Goal: Task Accomplishment & Management: Manage account settings

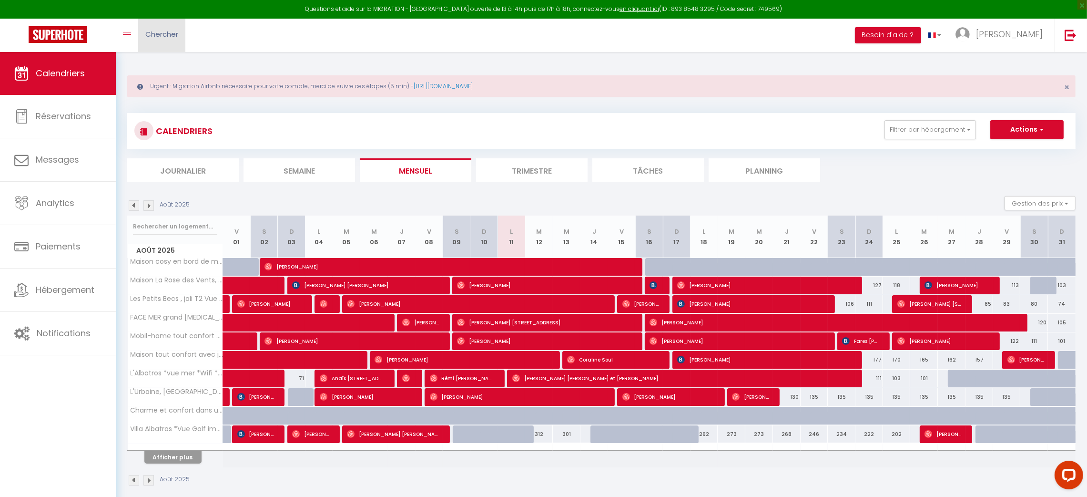
click at [165, 39] on link "Chercher" at bounding box center [161, 35] width 47 height 33
paste input "Tertrais"
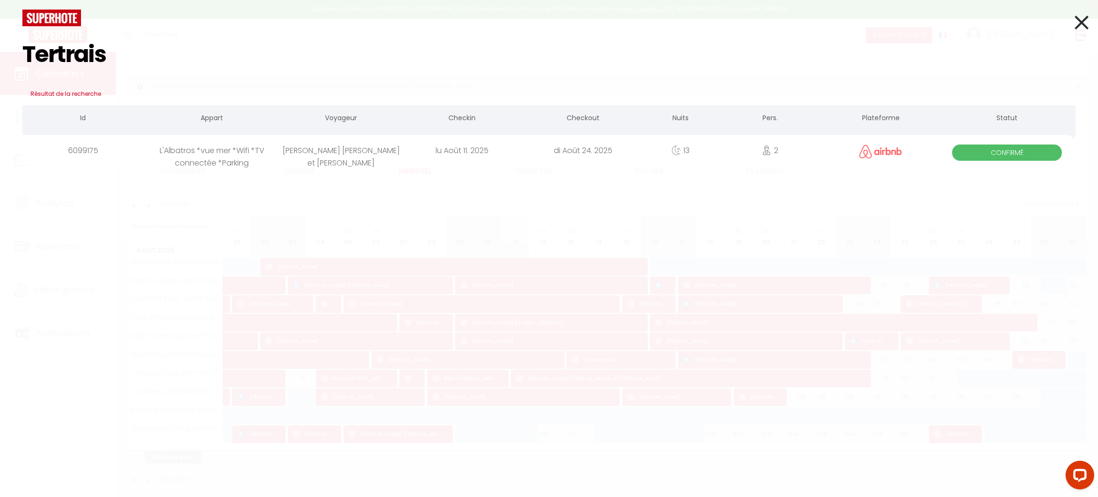
type input "Tertrais"
click at [121, 164] on div "6099175" at bounding box center [82, 150] width 121 height 31
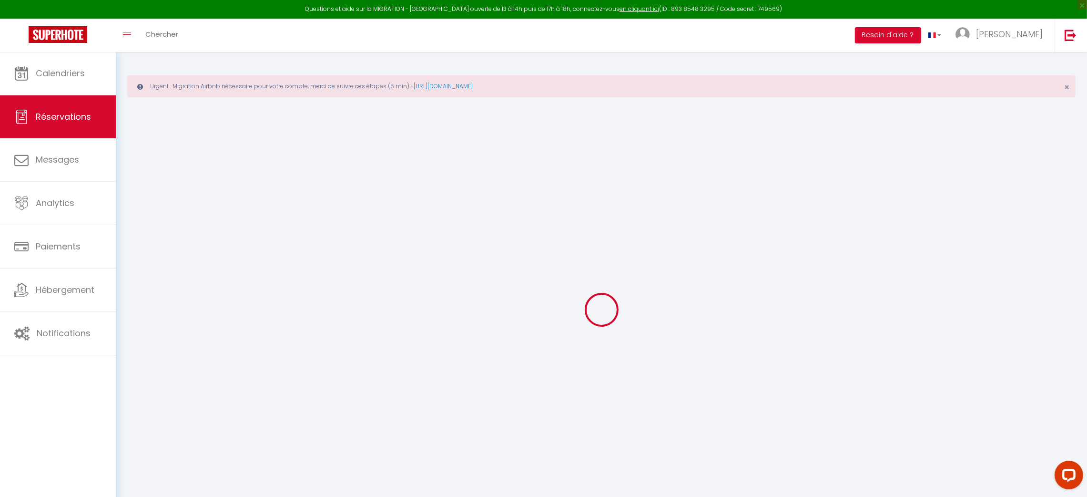
select select "not_cancelled"
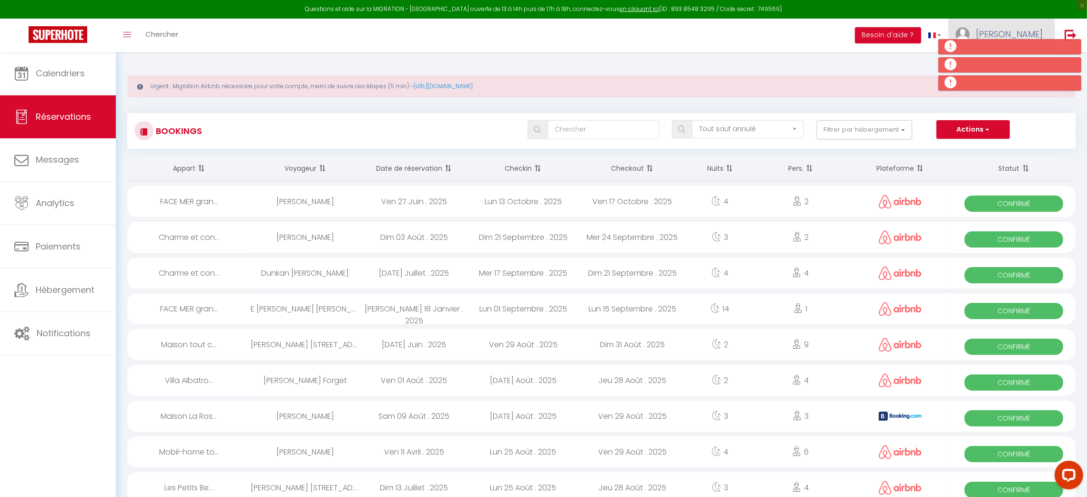
click at [1026, 26] on link "[PERSON_NAME]" at bounding box center [1002, 35] width 106 height 33
click at [1017, 64] on div at bounding box center [1010, 64] width 143 height 15
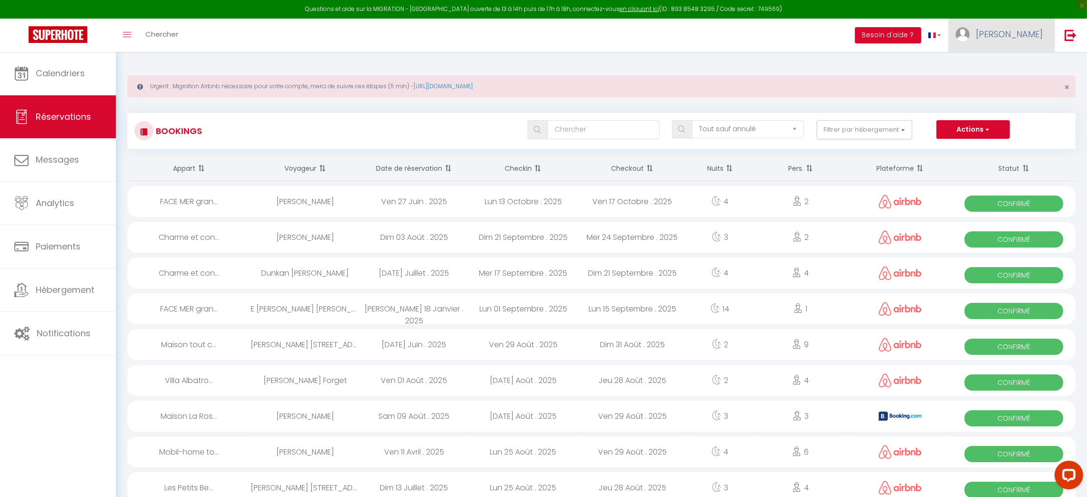
click at [1025, 42] on link "[PERSON_NAME]" at bounding box center [1002, 35] width 106 height 33
click at [1015, 58] on link "Paramètres" at bounding box center [1017, 66] width 71 height 16
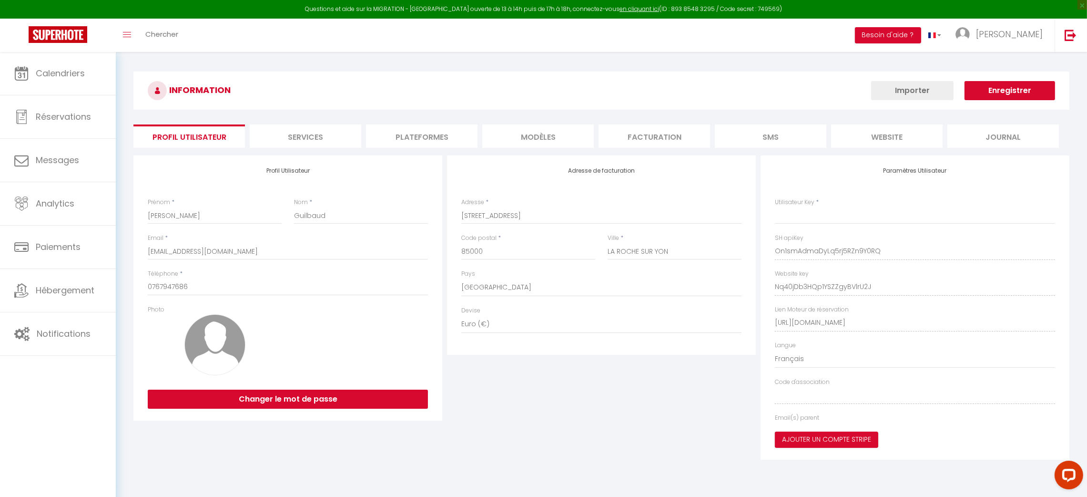
type input "On1smAdmaDyLq5rj5RZn9Y0RQ"
type input "Nq40jDb3HQp1YSZZgyBVlrU2J"
type input "https://app.superhote.com/#/get-available-rentals/Nq40jDb3HQp1YSZZgyBVlrU2J"
select select "fr"
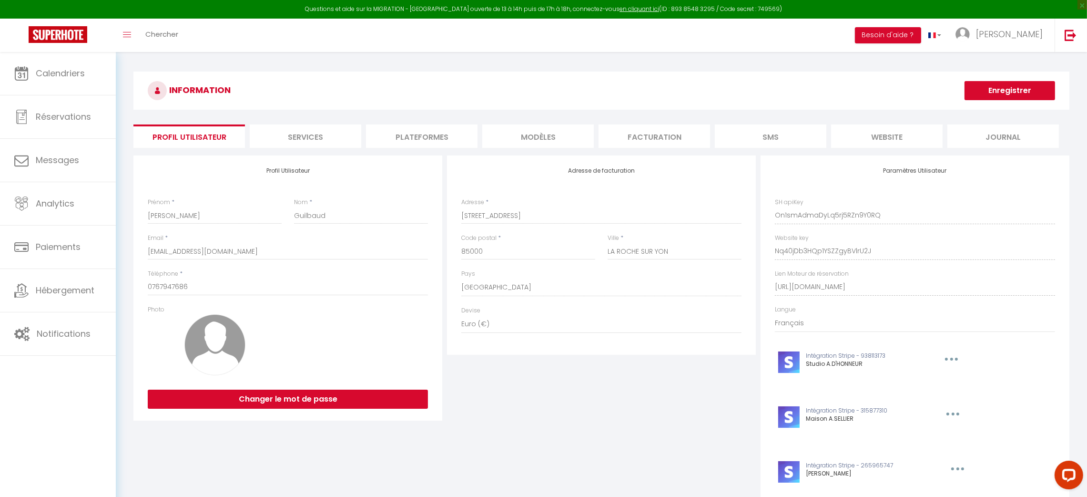
click at [421, 134] on li "Plateformes" at bounding box center [422, 135] width 112 height 23
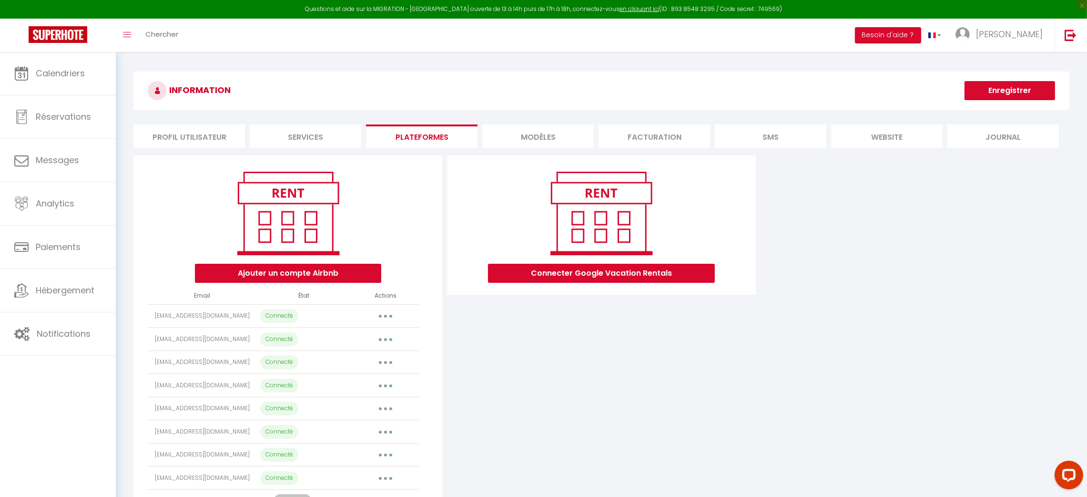
scroll to position [132, 0]
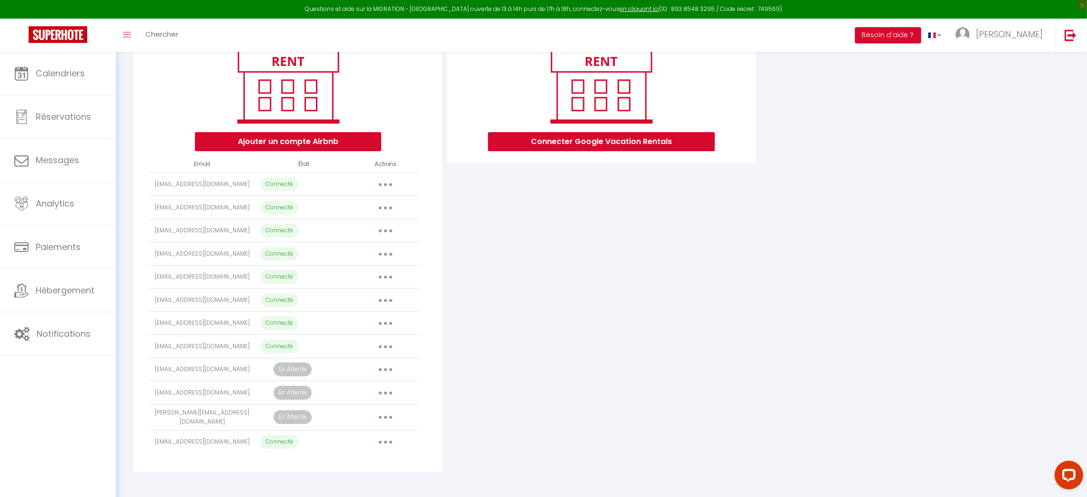
click at [378, 445] on button "button" at bounding box center [385, 441] width 27 height 15
click at [371, 459] on link "Importer les appartements" at bounding box center [343, 463] width 105 height 16
select select
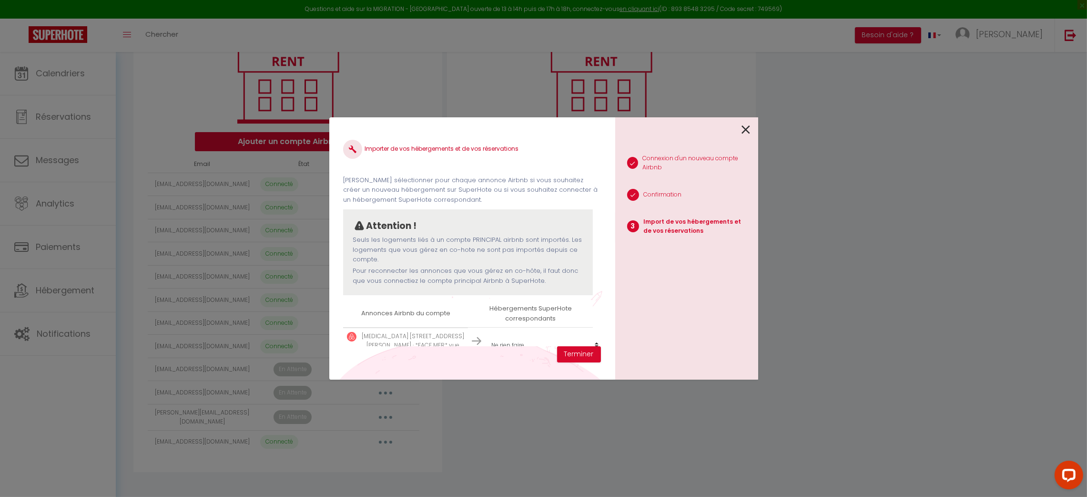
scroll to position [25, 0]
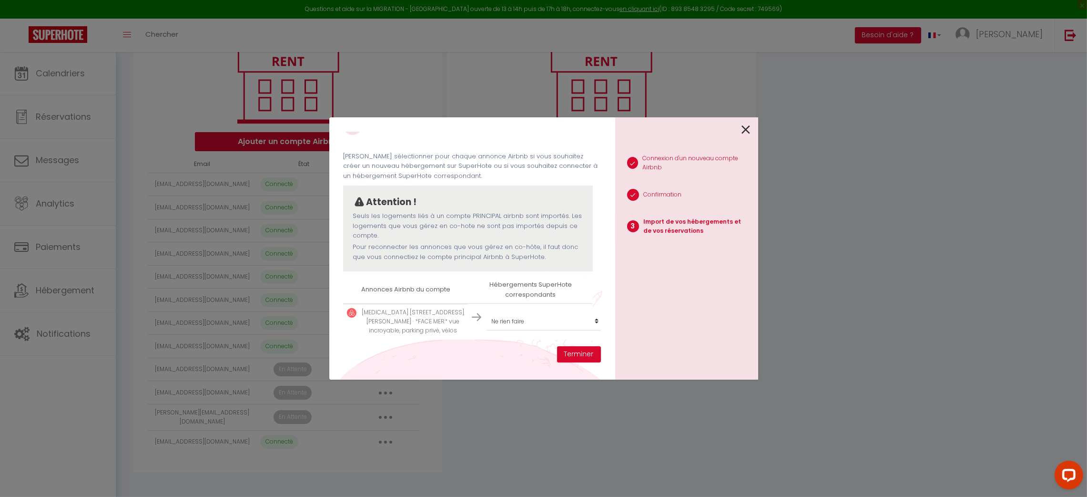
click at [746, 133] on icon at bounding box center [746, 130] width 9 height 14
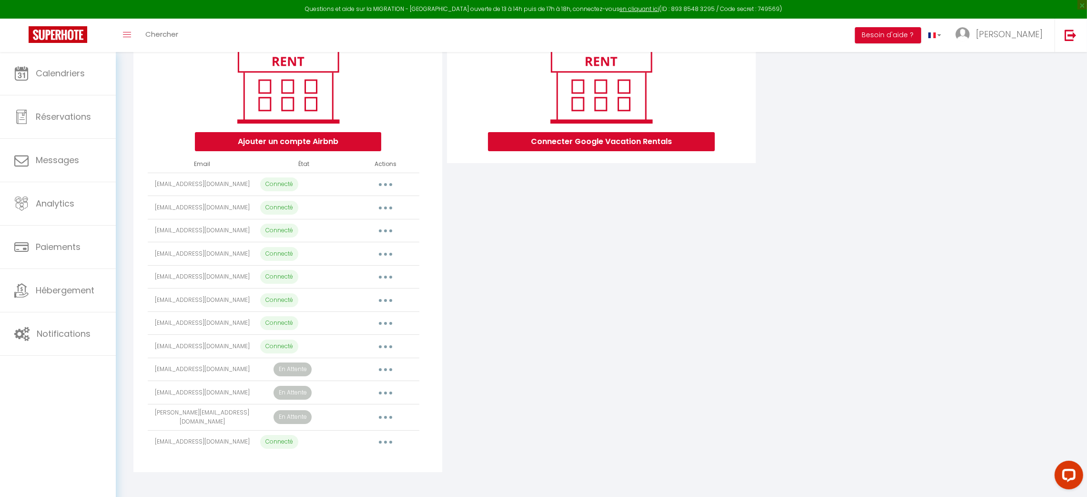
click at [390, 343] on button "button" at bounding box center [385, 345] width 27 height 15
click at [368, 363] on link "Importer les appartements" at bounding box center [343, 368] width 105 height 16
select select
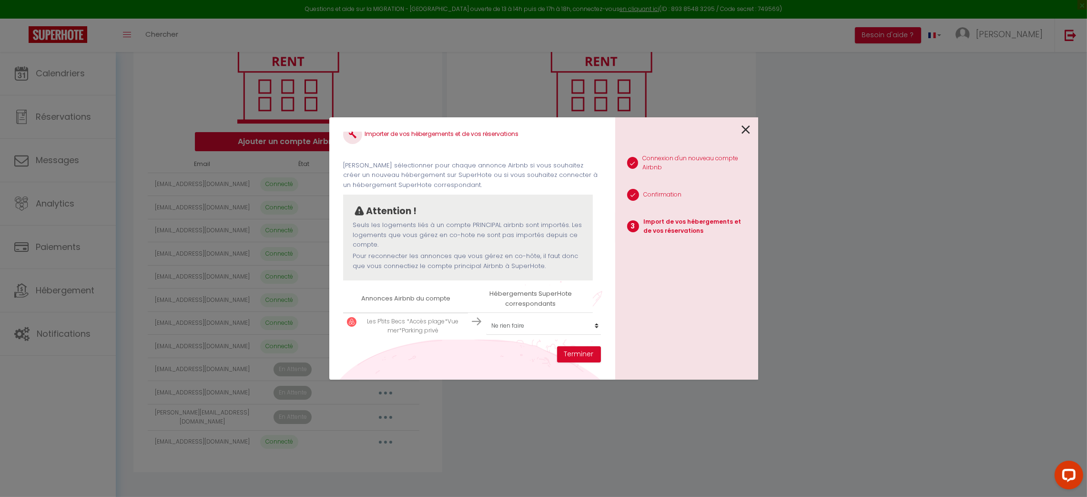
click at [741, 129] on div at bounding box center [682, 128] width 135 height 22
click at [744, 123] on icon at bounding box center [746, 130] width 9 height 14
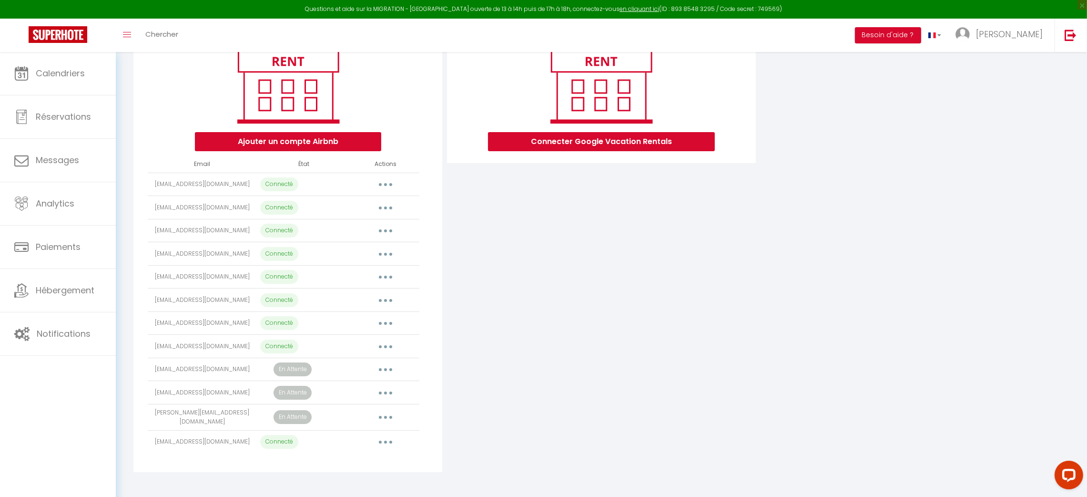
click at [384, 320] on button "button" at bounding box center [385, 323] width 27 height 15
click at [361, 339] on link "Importer les appartements" at bounding box center [343, 345] width 105 height 16
select select "72805"
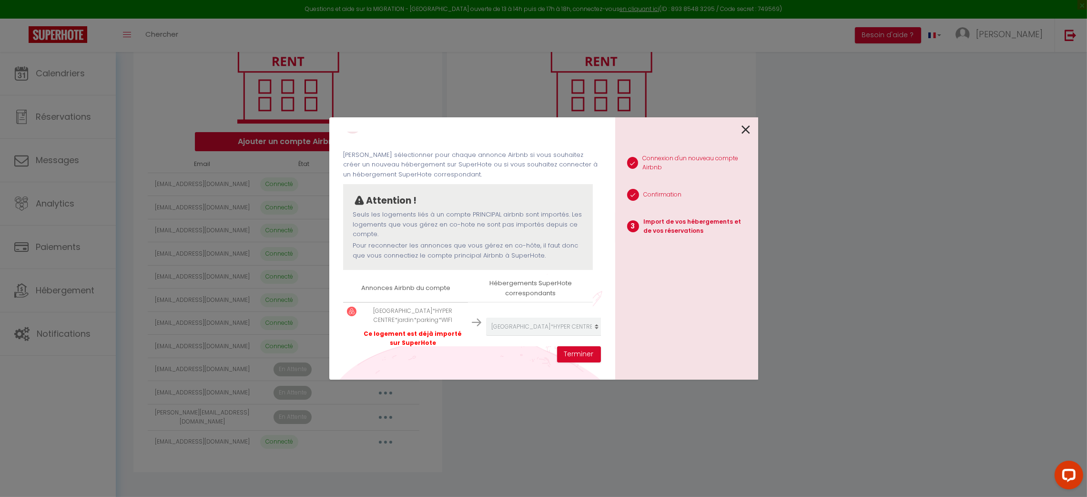
scroll to position [48, 2]
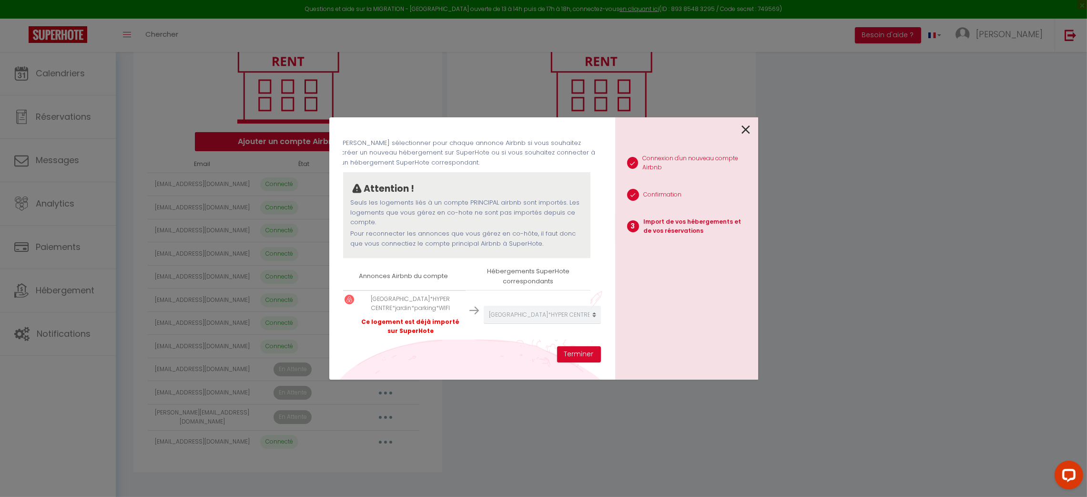
click at [747, 128] on icon at bounding box center [746, 130] width 9 height 14
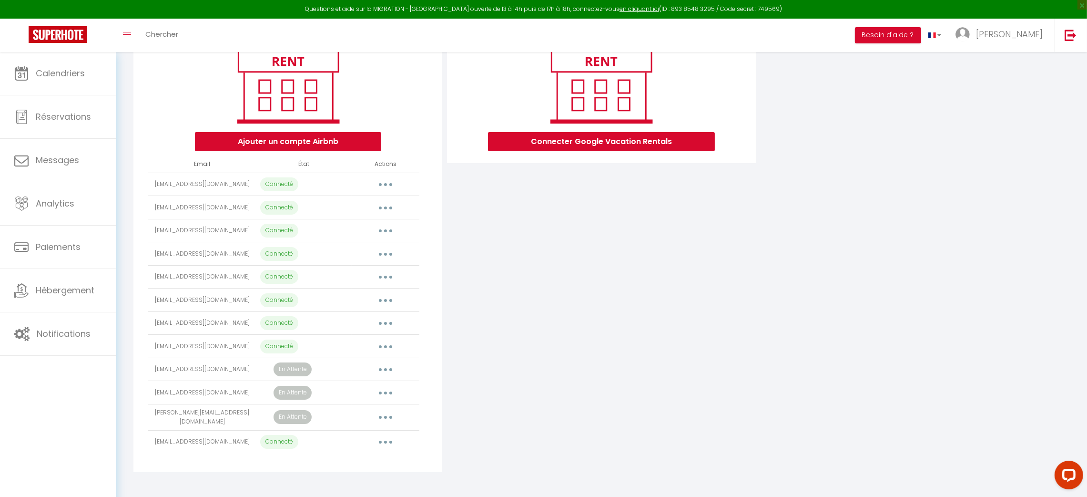
click at [385, 320] on button "button" at bounding box center [385, 323] width 27 height 15
click at [377, 338] on link "Importer les appartements" at bounding box center [343, 345] width 105 height 16
select select "72805"
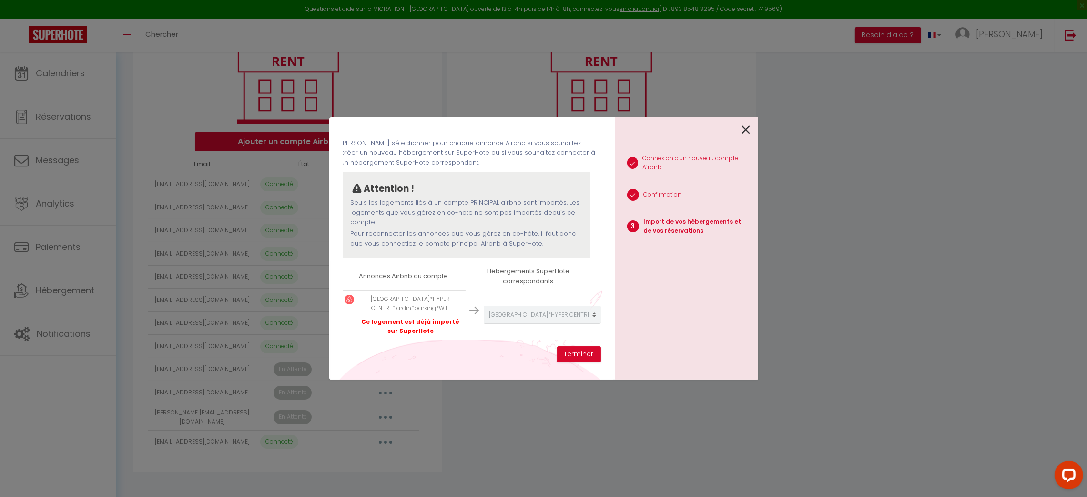
click at [742, 128] on icon at bounding box center [746, 130] width 9 height 14
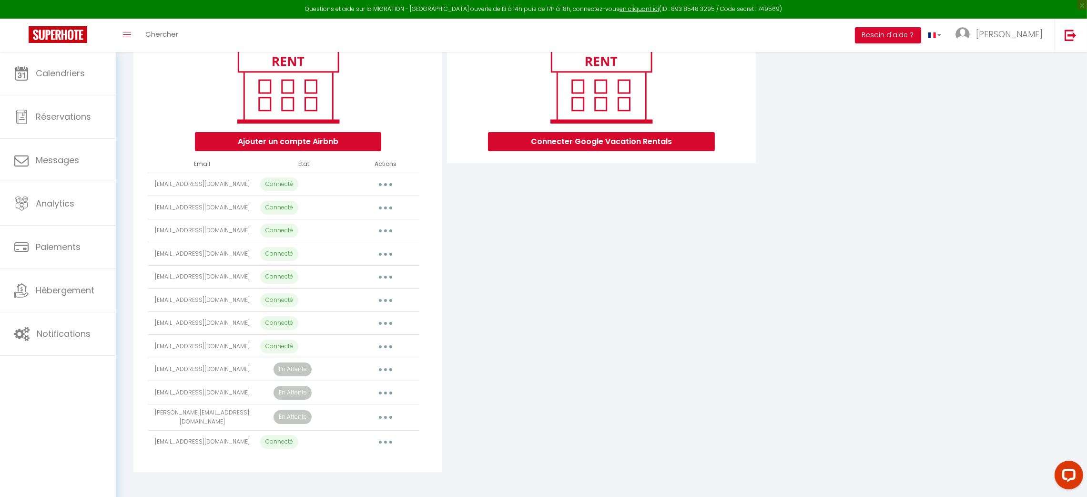
click at [384, 296] on button "button" at bounding box center [385, 299] width 27 height 15
click at [362, 322] on link "Importer les appartements" at bounding box center [343, 322] width 105 height 16
select select "71971"
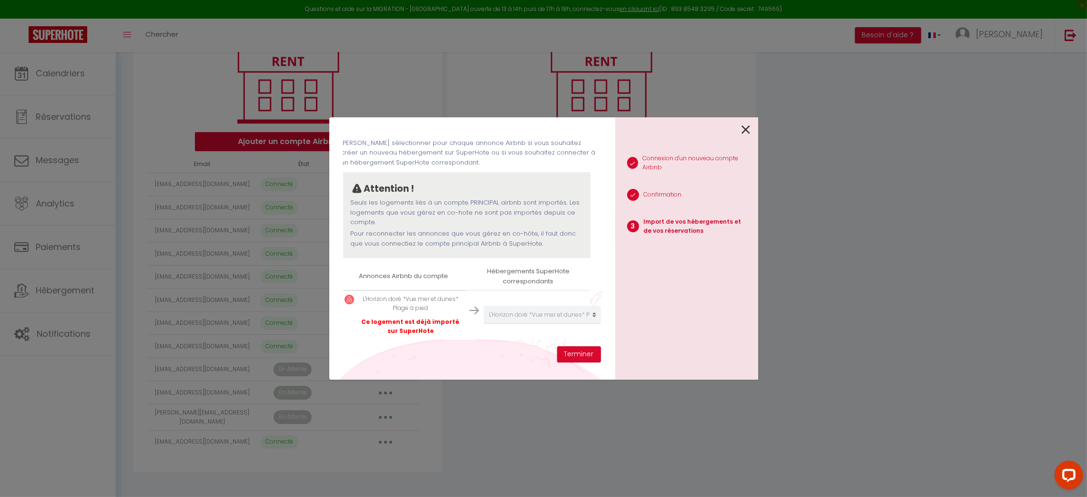
click at [743, 128] on icon at bounding box center [746, 130] width 9 height 14
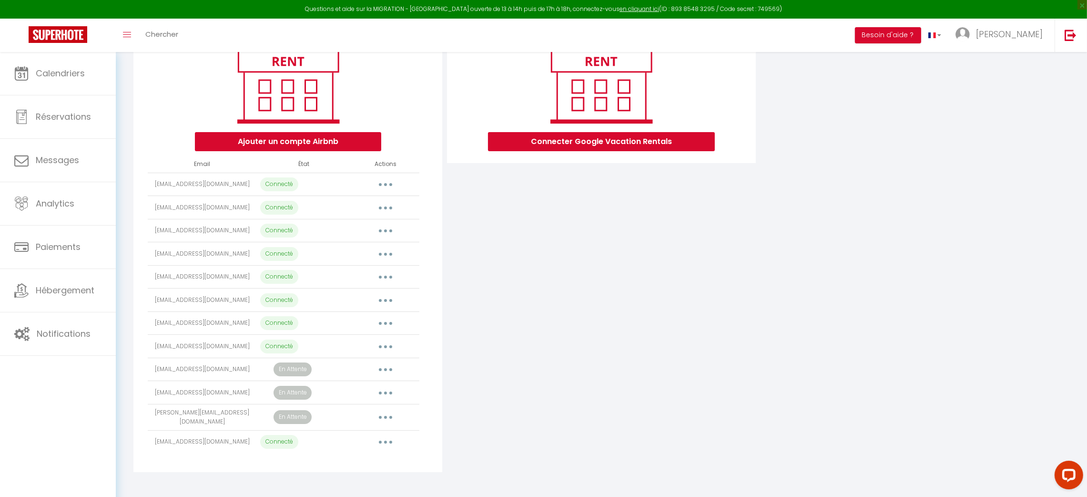
click at [390, 276] on button "button" at bounding box center [385, 276] width 27 height 15
click at [377, 293] on link "Importer les appartements" at bounding box center [343, 298] width 105 height 16
select select "64818"
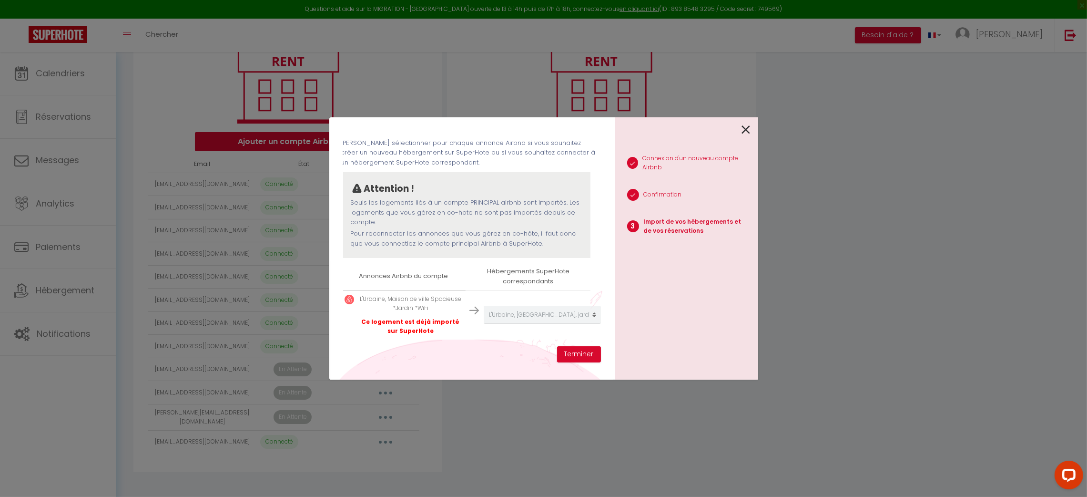
click at [750, 128] on div "1 Connexion d'un nouveau compte Airbnb 2 Confirmation 3 Import de vos hébergeme…" at bounding box center [686, 248] width 143 height 262
click at [742, 128] on icon at bounding box center [746, 130] width 9 height 14
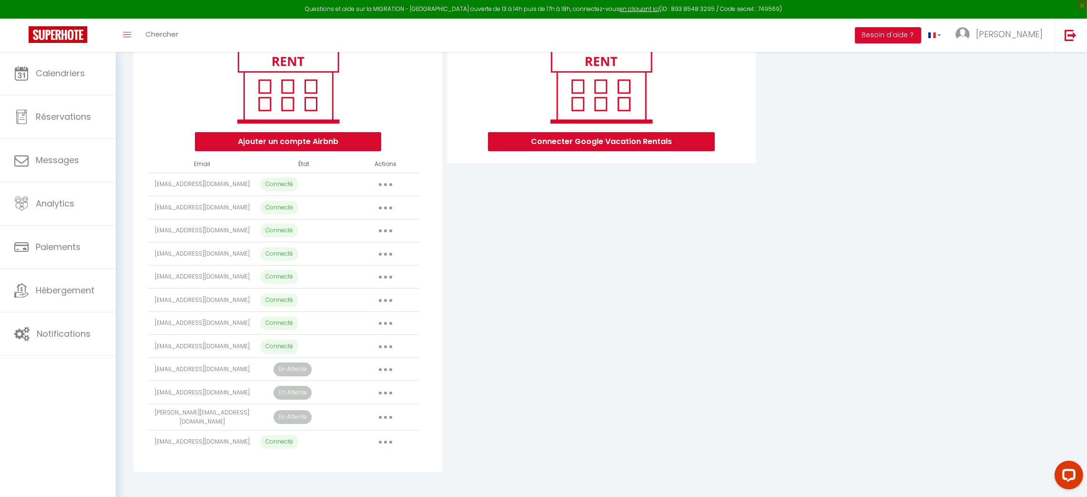
click at [391, 248] on button "button" at bounding box center [385, 253] width 27 height 15
click at [371, 269] on link "Importer les appartements" at bounding box center [343, 275] width 105 height 16
select select "51616"
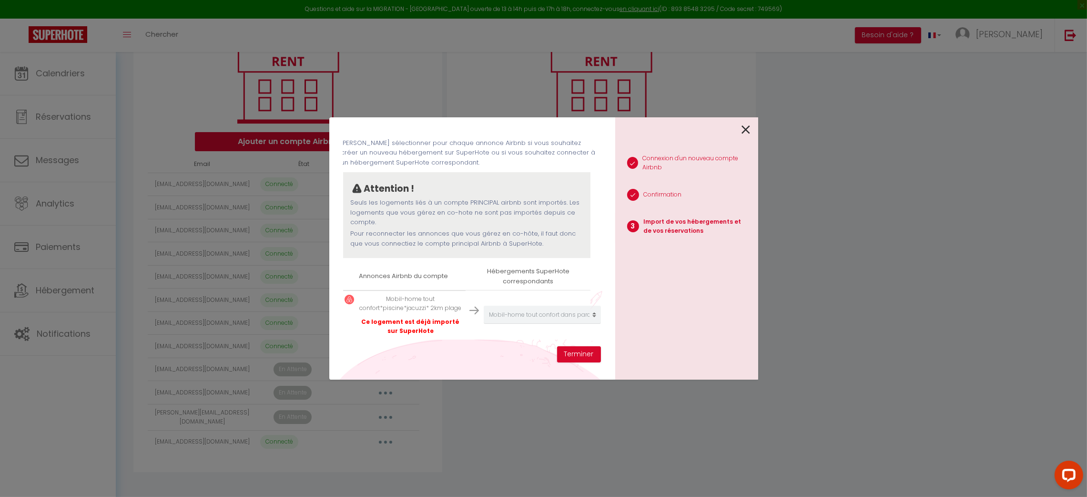
click at [746, 129] on icon at bounding box center [746, 130] width 9 height 14
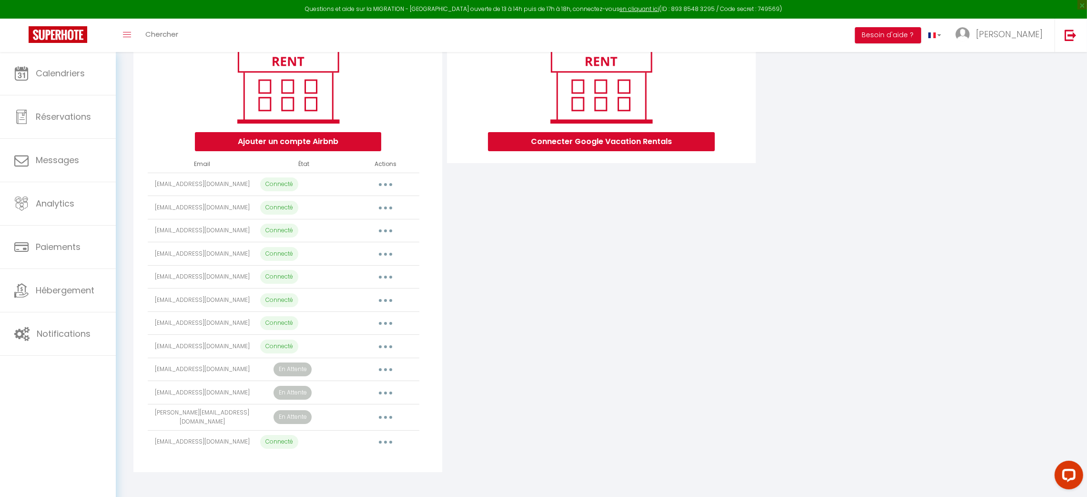
click at [385, 227] on button "button" at bounding box center [385, 230] width 27 height 15
click at [381, 247] on link "Importer les appartements" at bounding box center [343, 252] width 105 height 16
select select "71698"
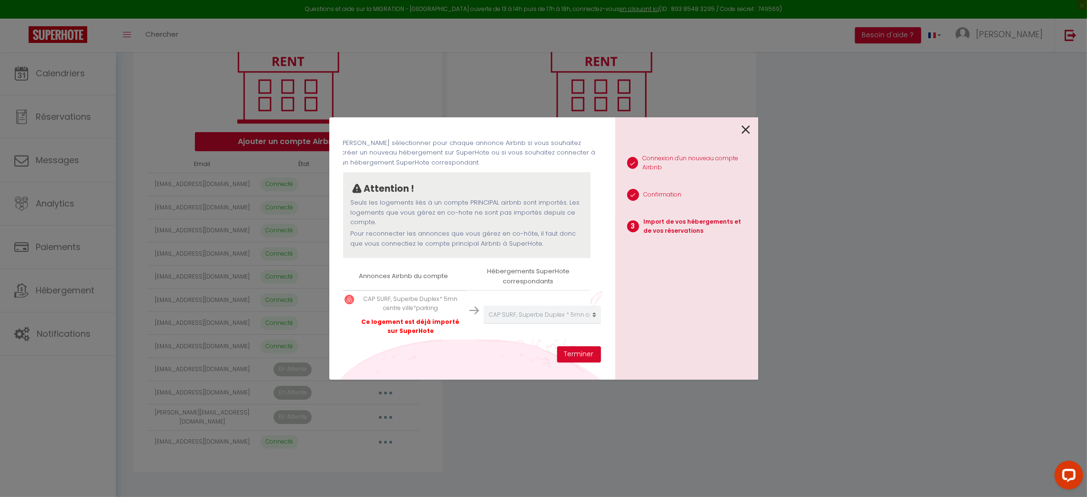
click at [742, 123] on icon at bounding box center [746, 130] width 9 height 14
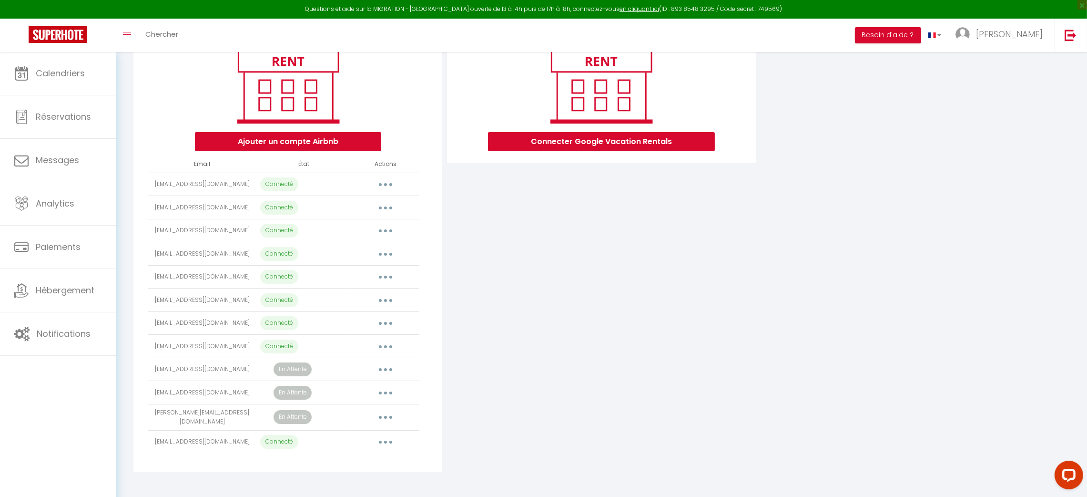
click at [386, 203] on button "button" at bounding box center [385, 207] width 27 height 15
click at [370, 229] on link "Importer les appartements" at bounding box center [343, 229] width 105 height 16
select select "46254"
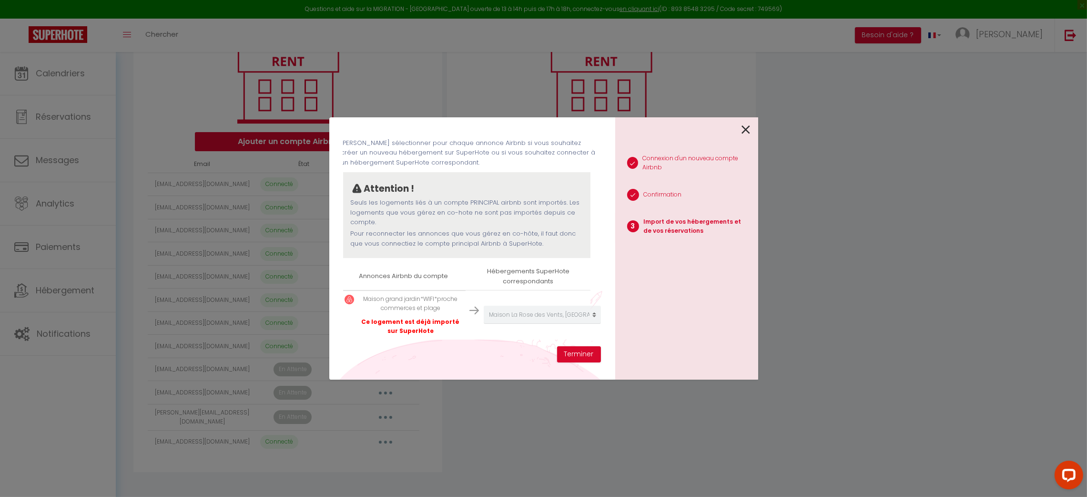
click at [749, 125] on icon at bounding box center [746, 130] width 9 height 14
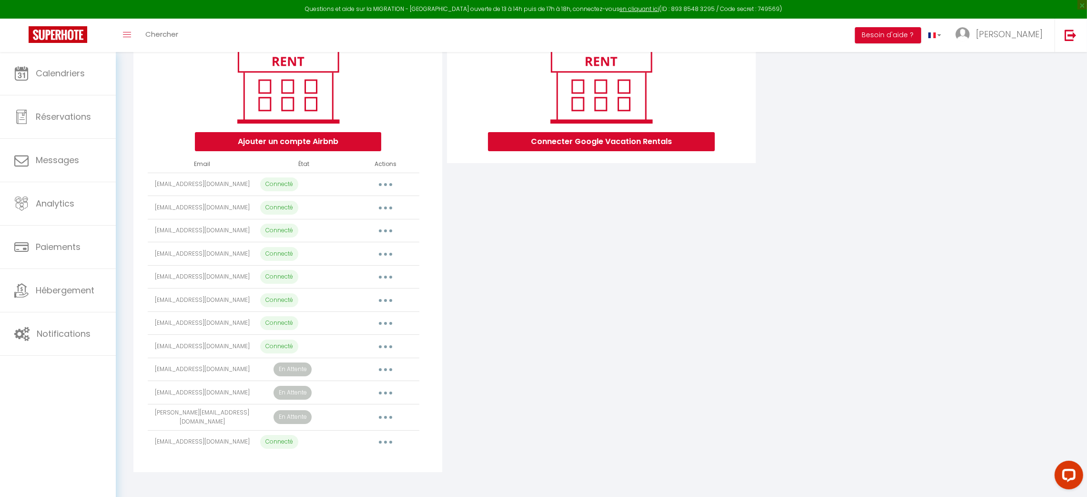
click at [381, 187] on button "button" at bounding box center [385, 184] width 27 height 15
click at [380, 199] on link "Importer les appartements" at bounding box center [343, 206] width 105 height 16
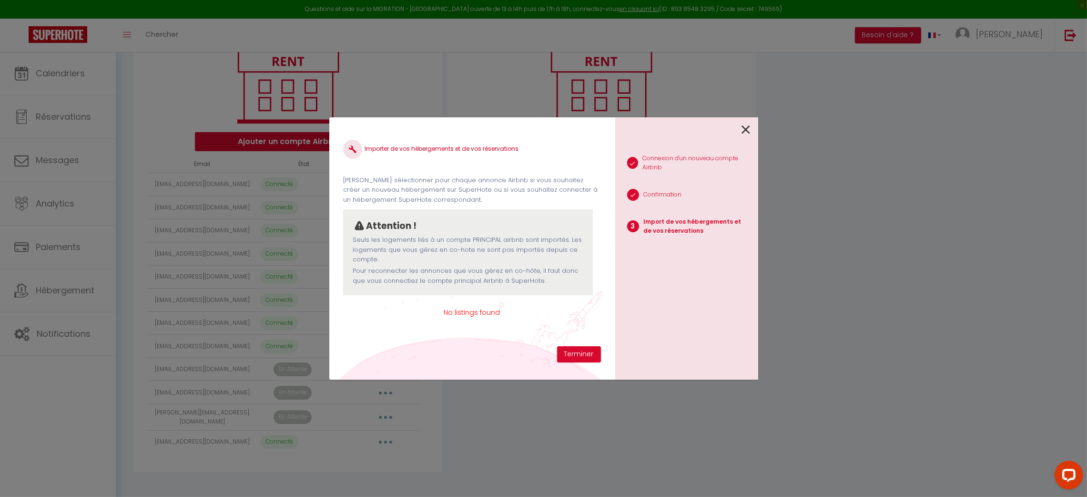
scroll to position [0, 0]
click at [745, 127] on icon at bounding box center [746, 130] width 9 height 14
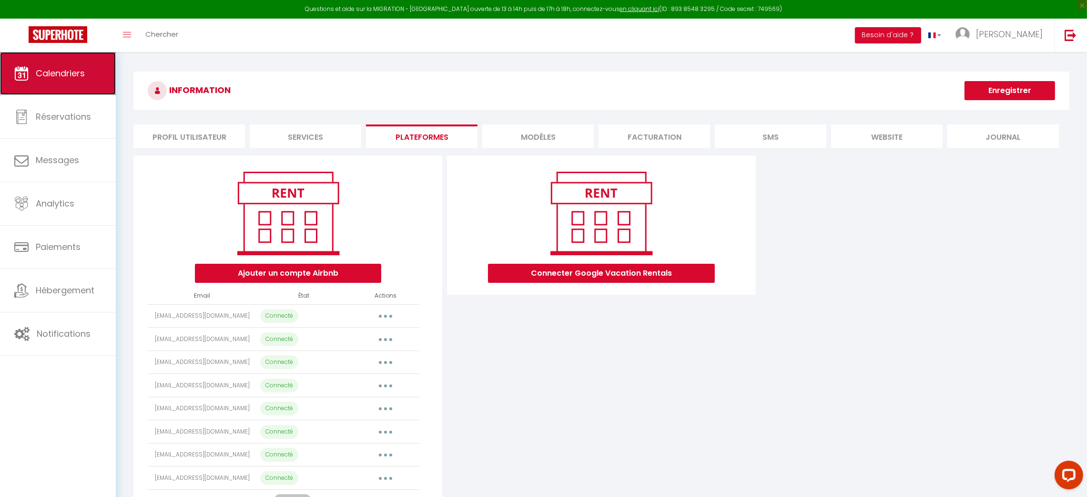
click at [71, 81] on link "Calendriers" at bounding box center [58, 73] width 116 height 43
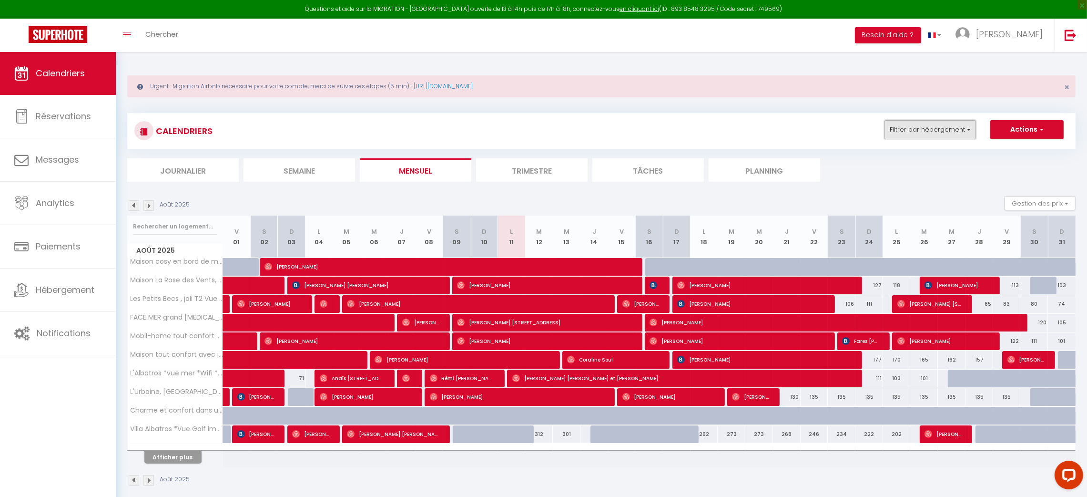
click at [931, 128] on button "Filtrer par hébergement" at bounding box center [931, 129] width 92 height 19
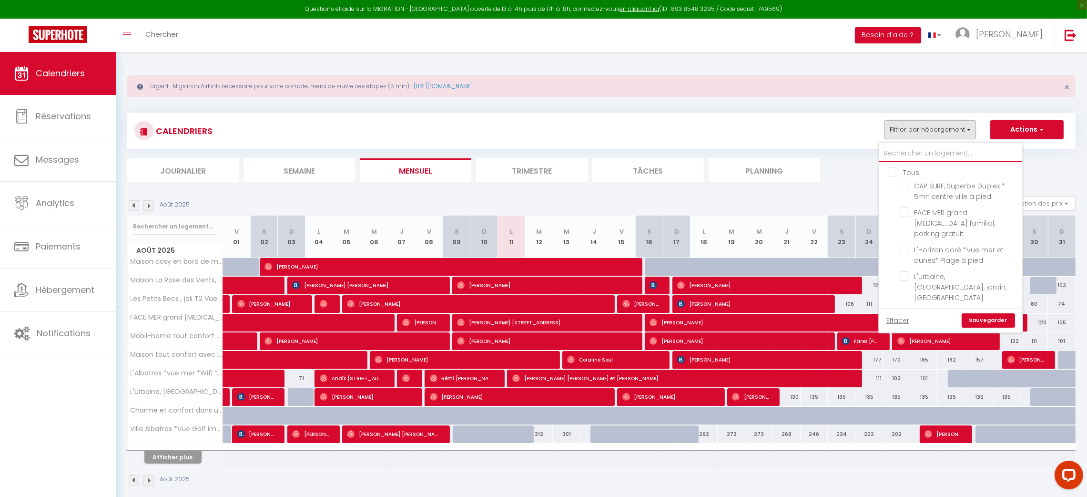
click at [923, 145] on input "text" at bounding box center [951, 153] width 143 height 17
type input "a"
checkbox input "false"
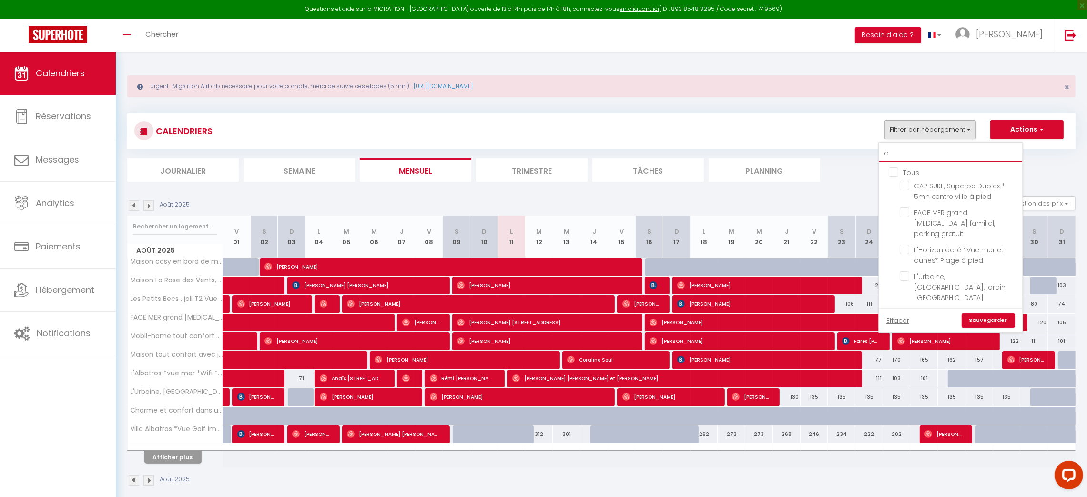
checkbox input "false"
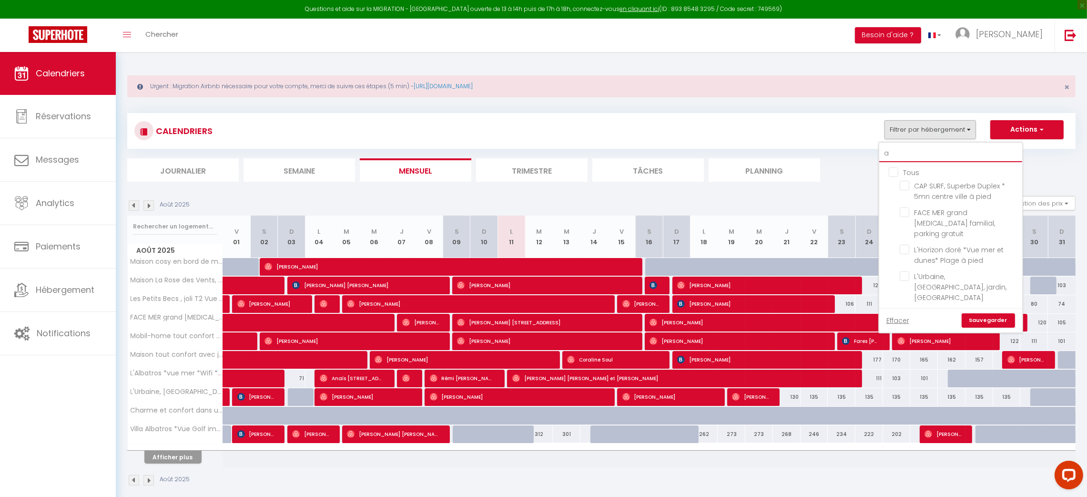
checkbox input "false"
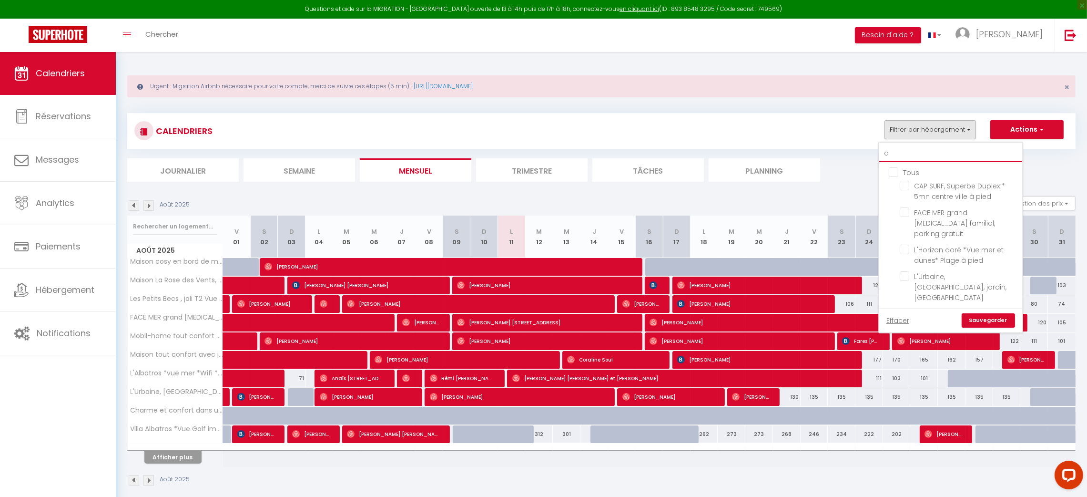
type input "al"
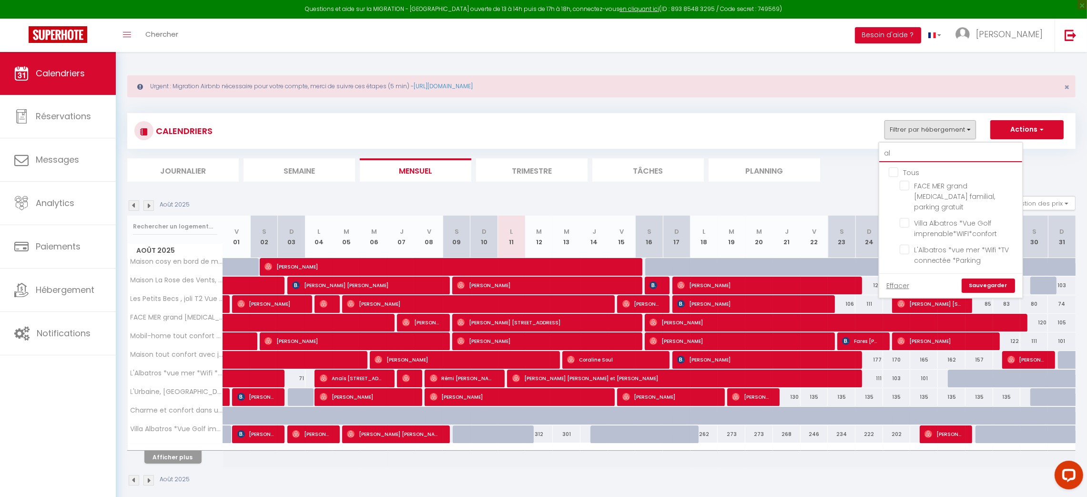
checkbox input "false"
type input "alba"
checkbox input "false"
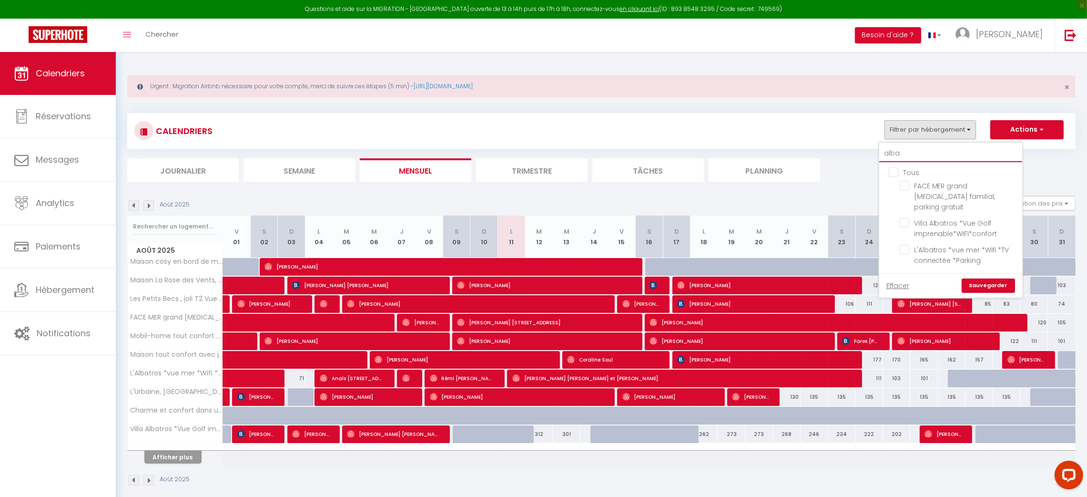
checkbox input "false"
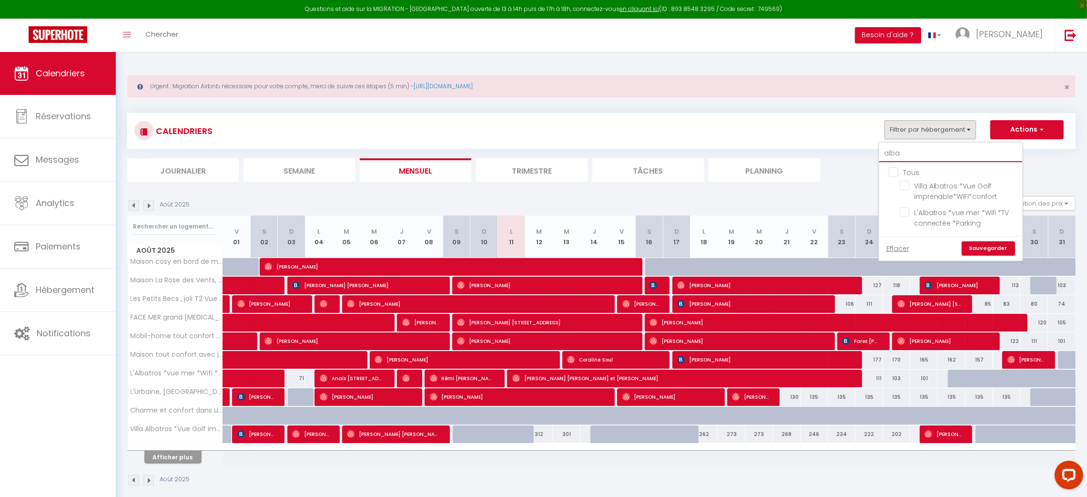
checkbox input "false"
type input "alba"
click at [905, 209] on input "L'Albatros *vue mer *Wifi *TV connectée *Parking" at bounding box center [959, 212] width 119 height 10
checkbox input "true"
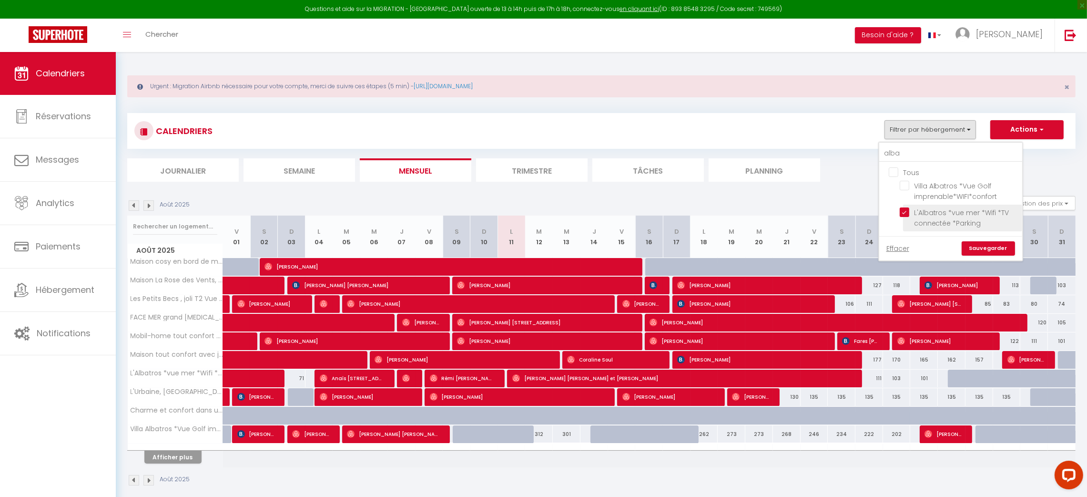
checkbox input "false"
click at [972, 246] on link "Sauvegarder" at bounding box center [988, 248] width 53 height 14
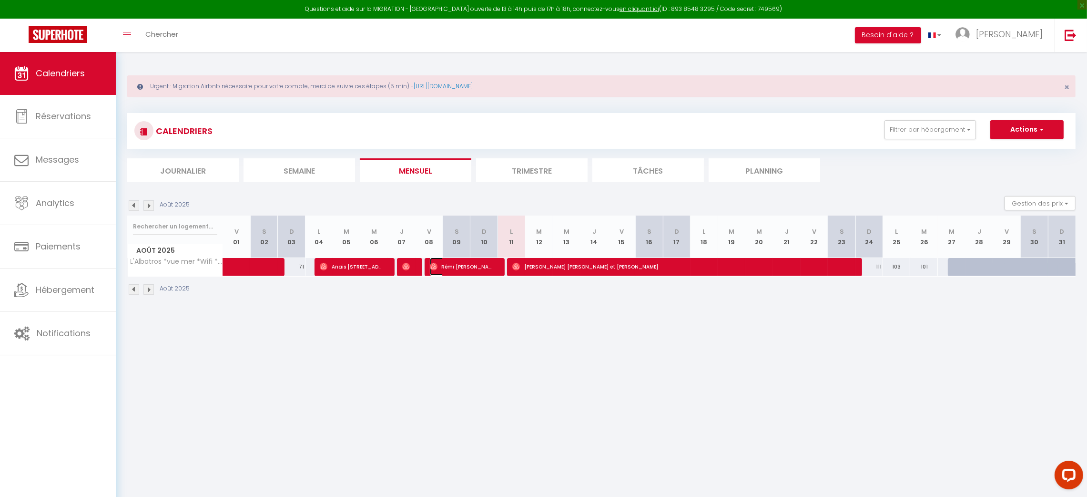
click at [487, 264] on span "Rémi Catherine" at bounding box center [462, 266] width 64 height 18
select select "OK"
select select "1"
select select "0"
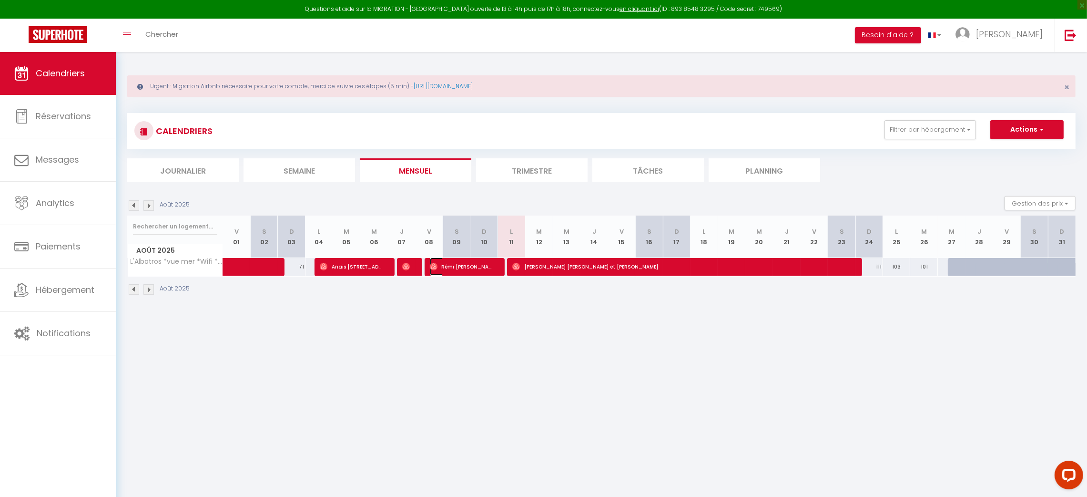
select select "1"
select select
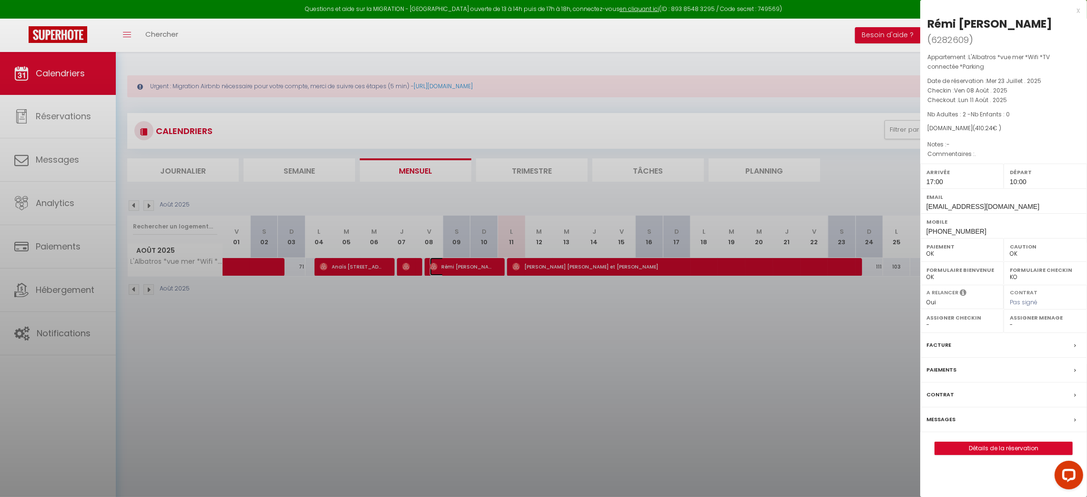
select select "33854"
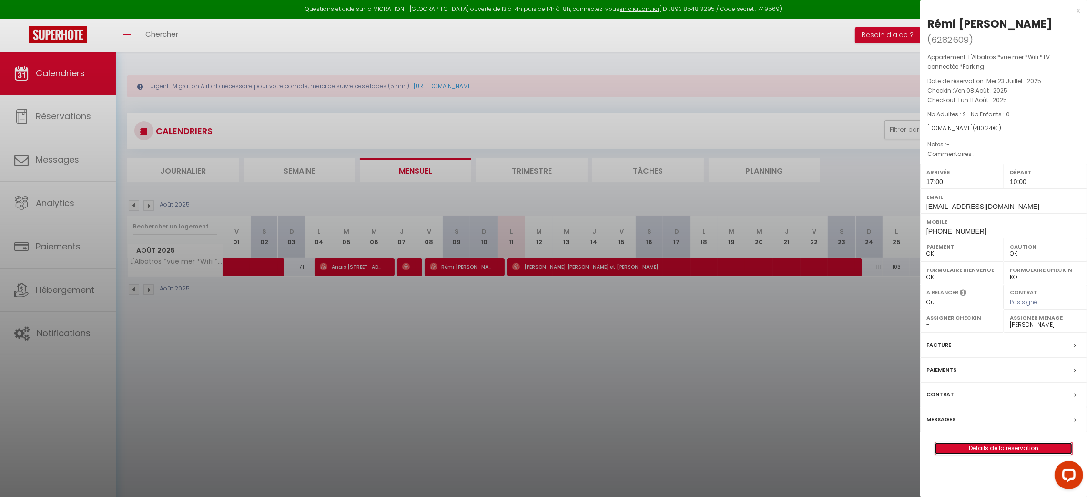
click at [954, 442] on link "Détails de la réservation" at bounding box center [1003, 448] width 137 height 12
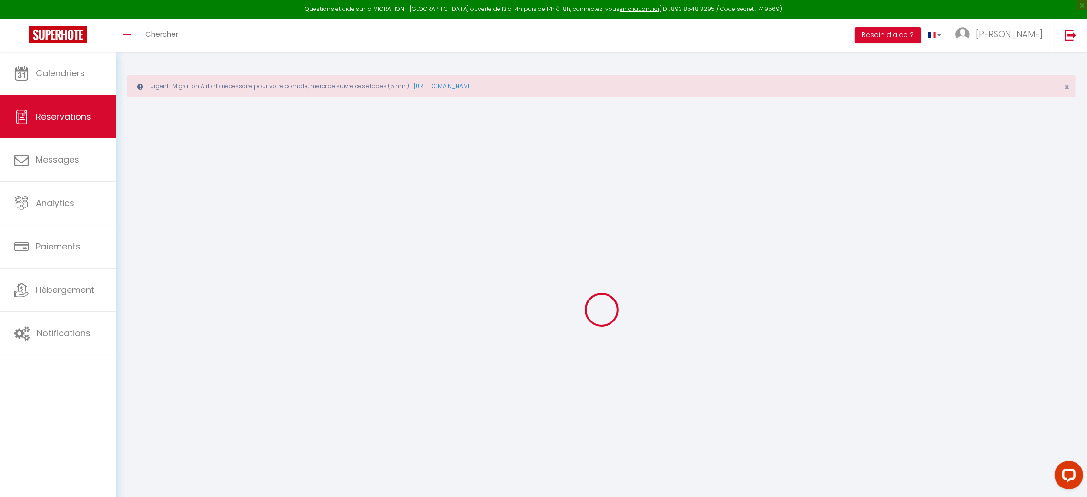
select select "not_cancelled"
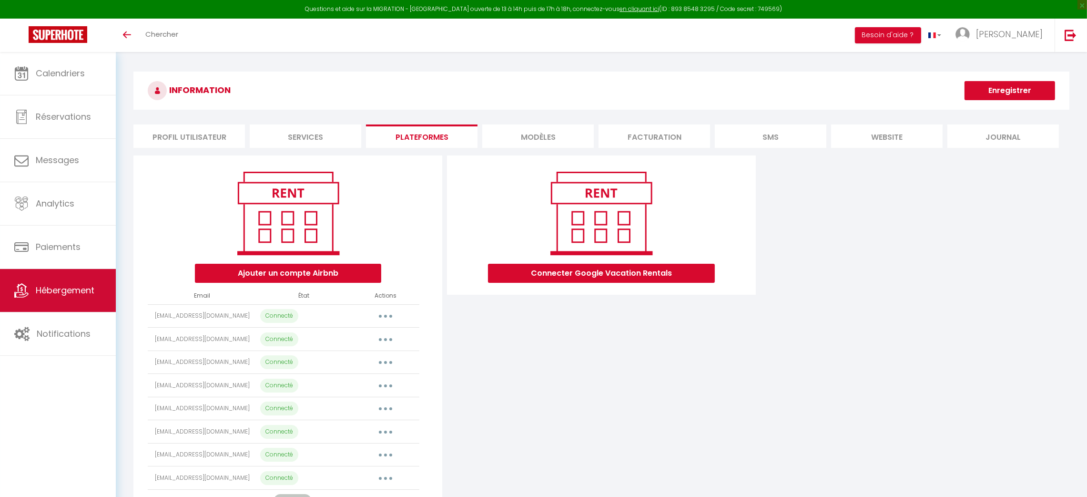
click at [48, 293] on span "Hébergement" at bounding box center [65, 290] width 59 height 12
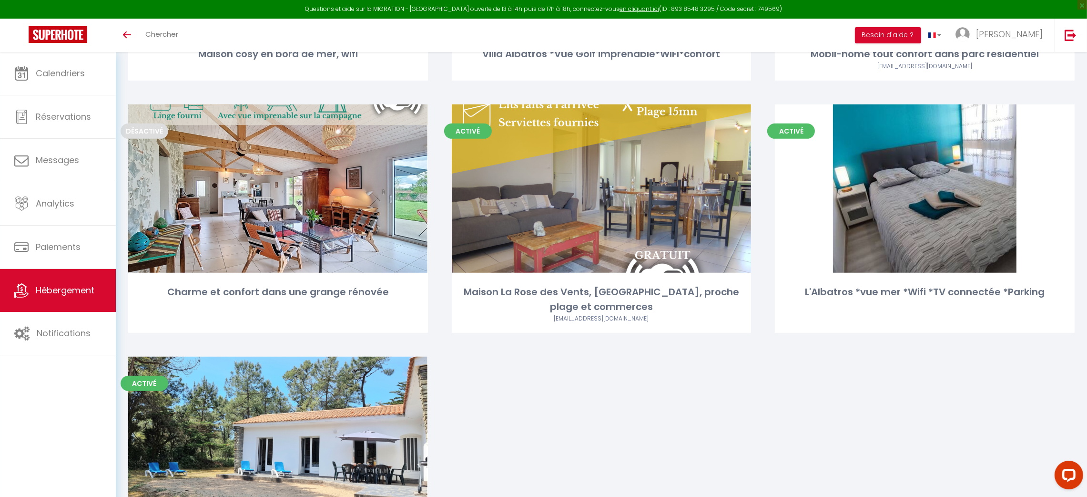
scroll to position [730, 0]
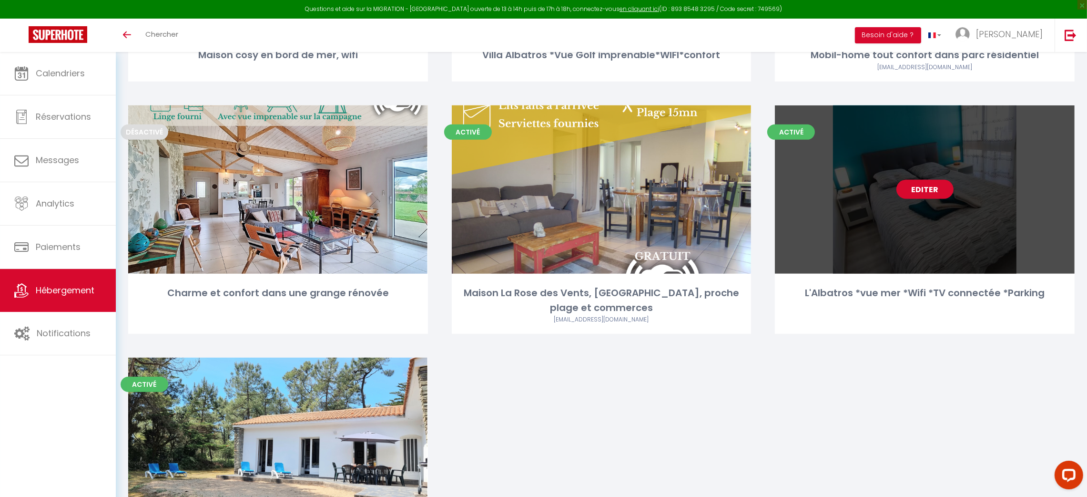
click at [915, 186] on link "Editer" at bounding box center [925, 189] width 57 height 19
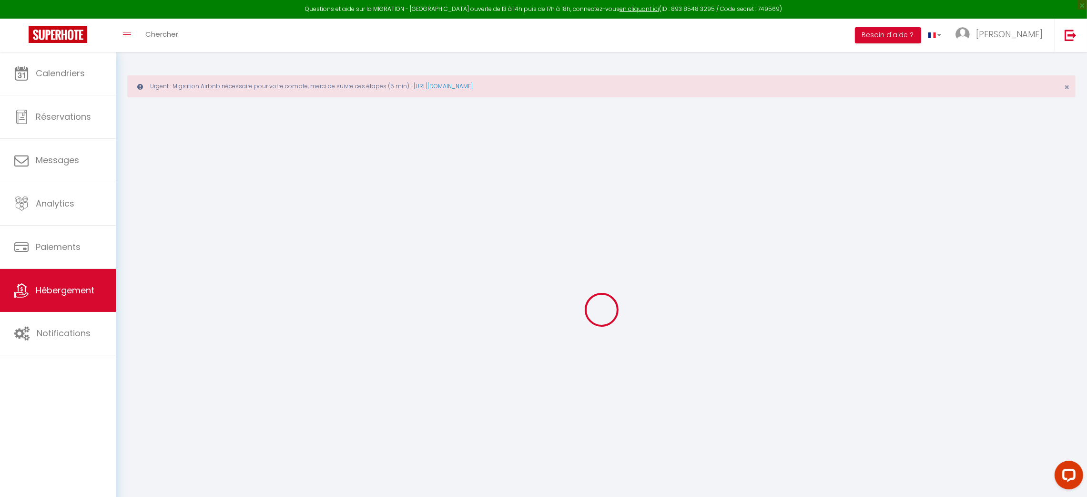
select select
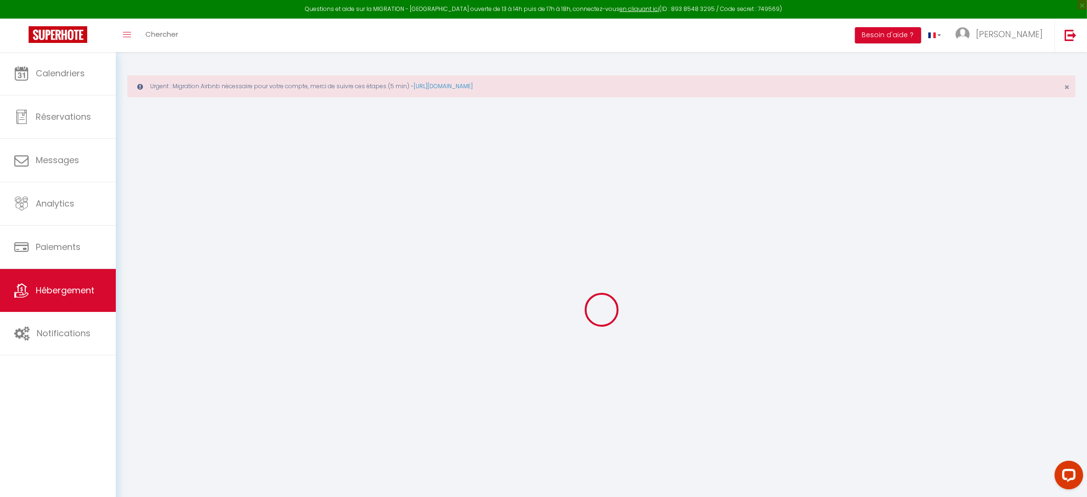
select select
checkbox input "false"
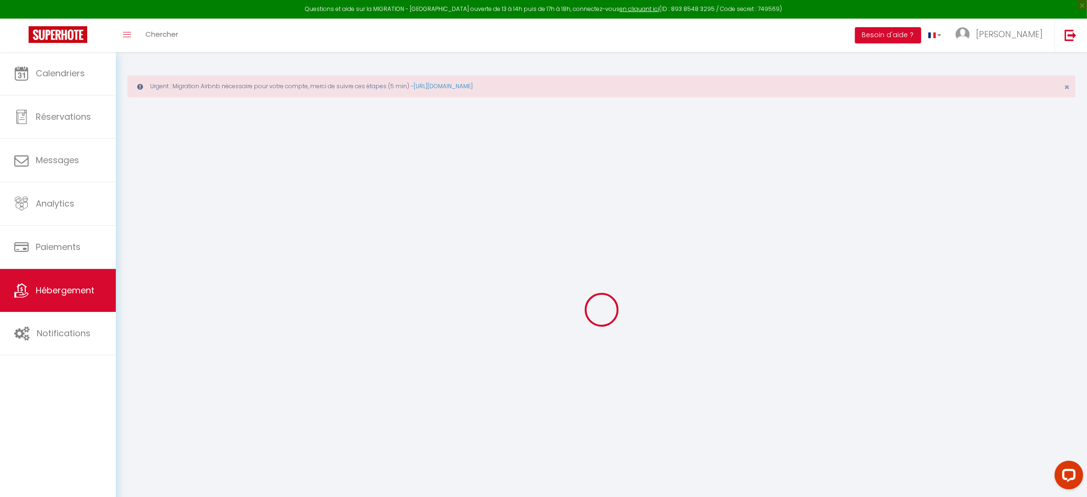
select select
type input "L'Albatros *vue mer *Wifi *TV connectée *Parking"
type input "[PERSON_NAME]"
type input "MASSE"
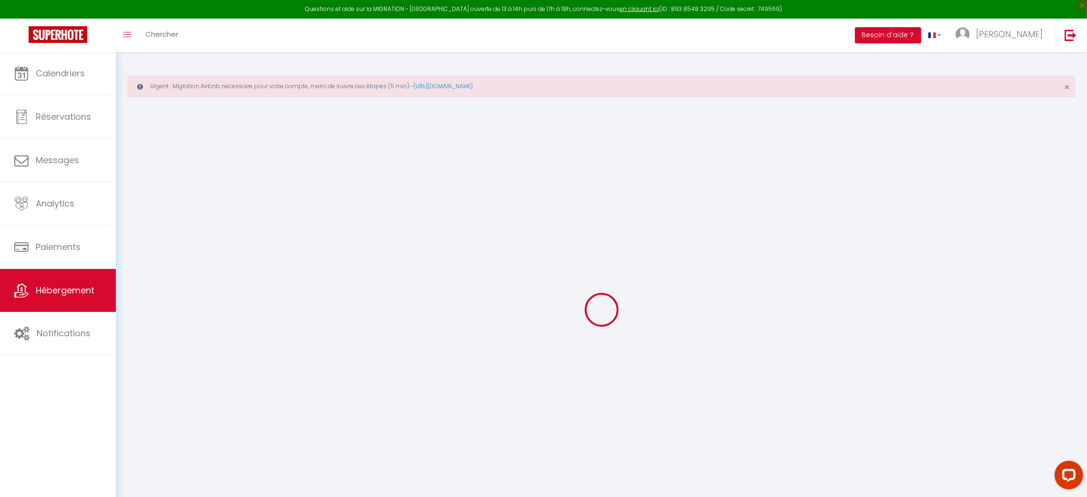
type input "[STREET_ADDRESS][PERSON_NAME]"
type input "77190"
type input "DAMMAIRE LES LYS"
select select "2"
type input "115"
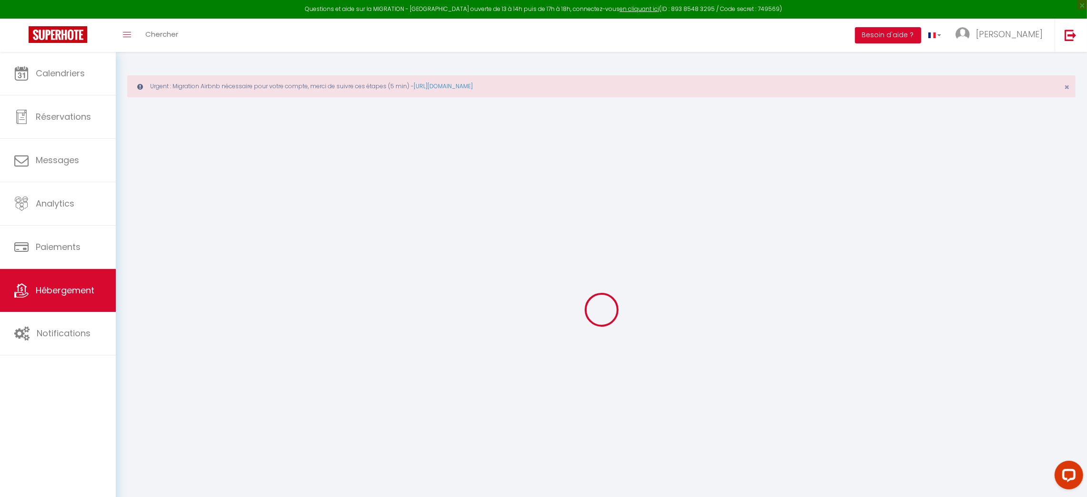
type input "27"
type input "3.30"
type input "4.40"
type input "200"
select select
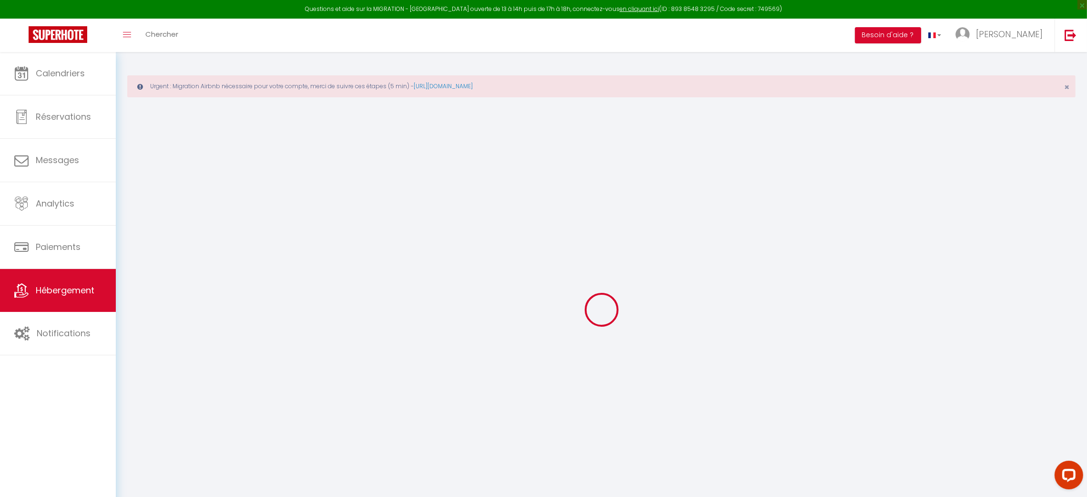
select select
type input "Bord de mer"
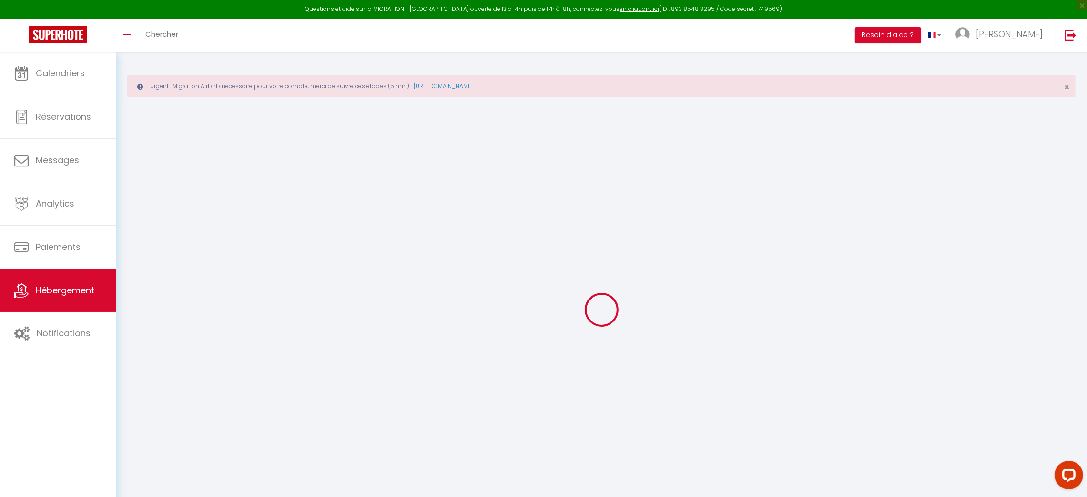
type input "85270"
type input "[GEOGRAPHIC_DATA][PERSON_NAME]"
type input "[EMAIL_ADDRESS][DOMAIN_NAME]"
select select
checkbox input "false"
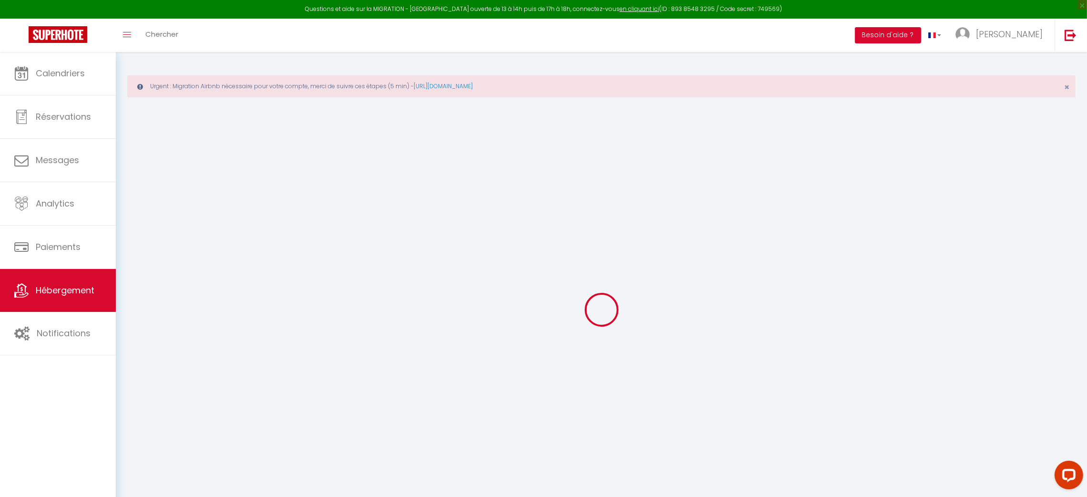
checkbox input "false"
radio input "true"
type input "24"
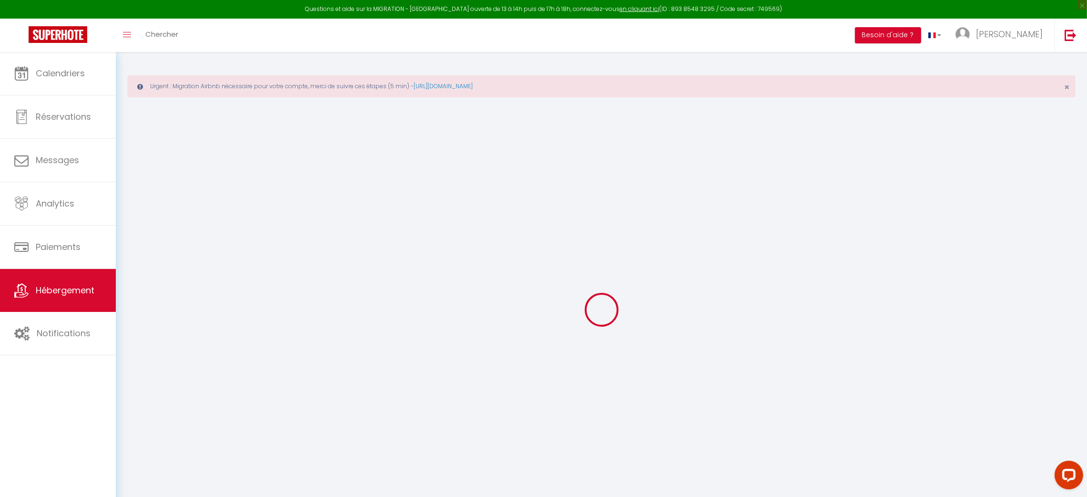
type input "27"
type input "0"
select select
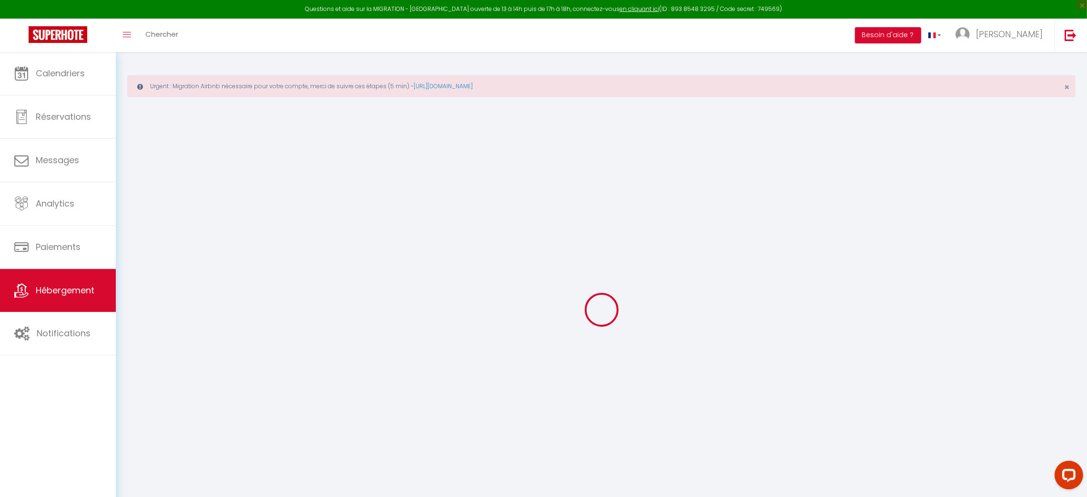
select select
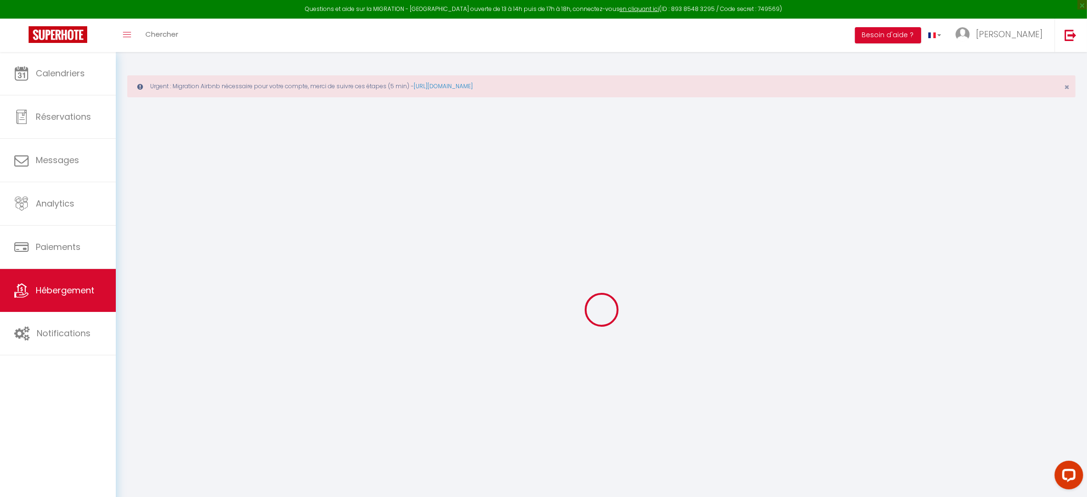
checkbox input "false"
select select "33854"
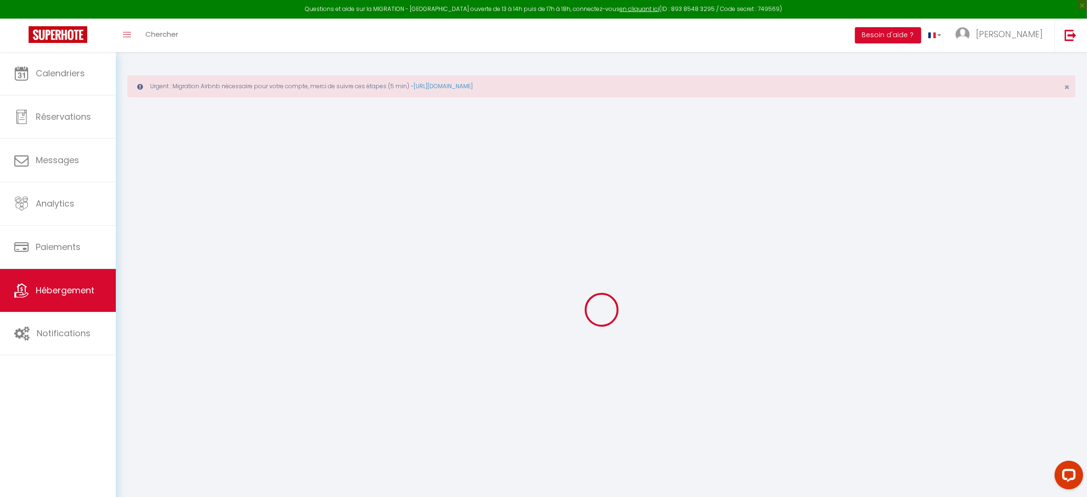
select select
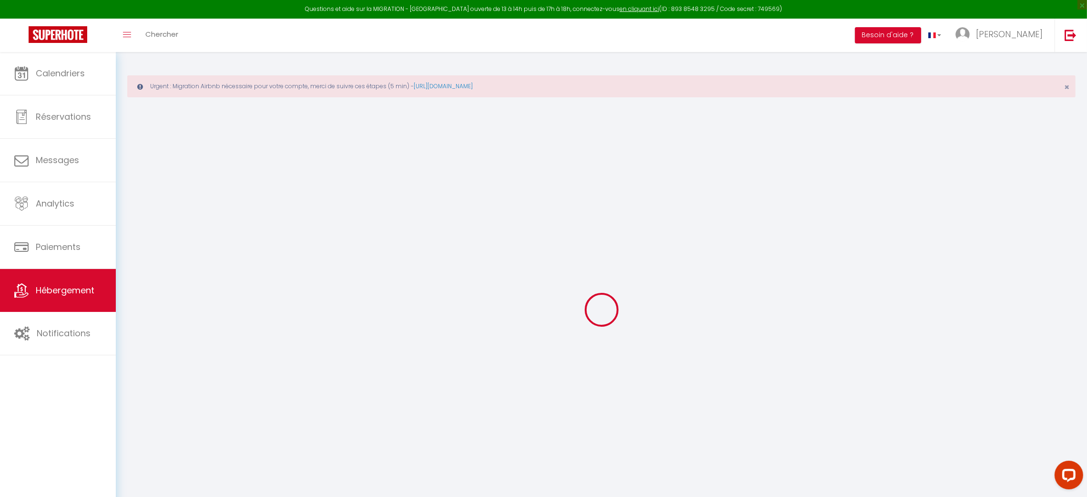
select select
checkbox input "false"
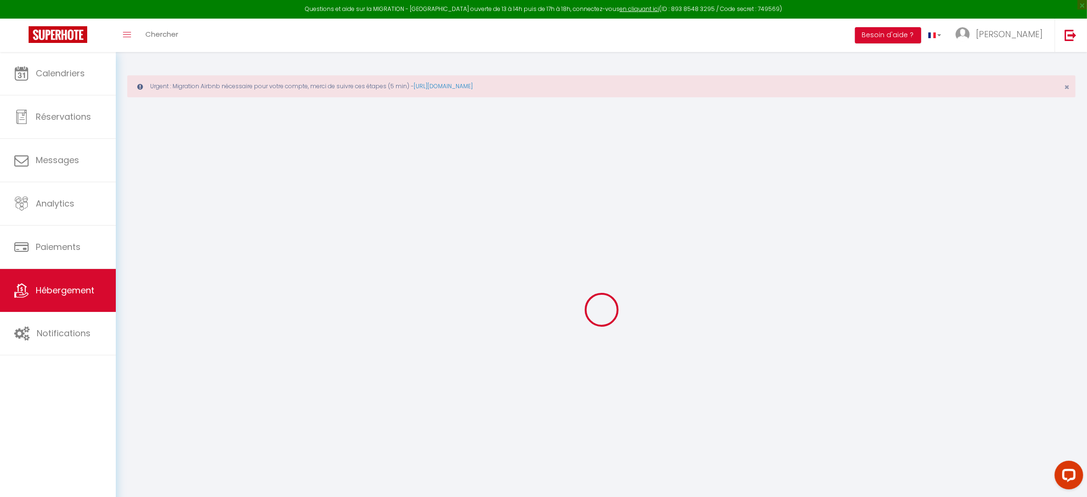
select select
checkbox input "false"
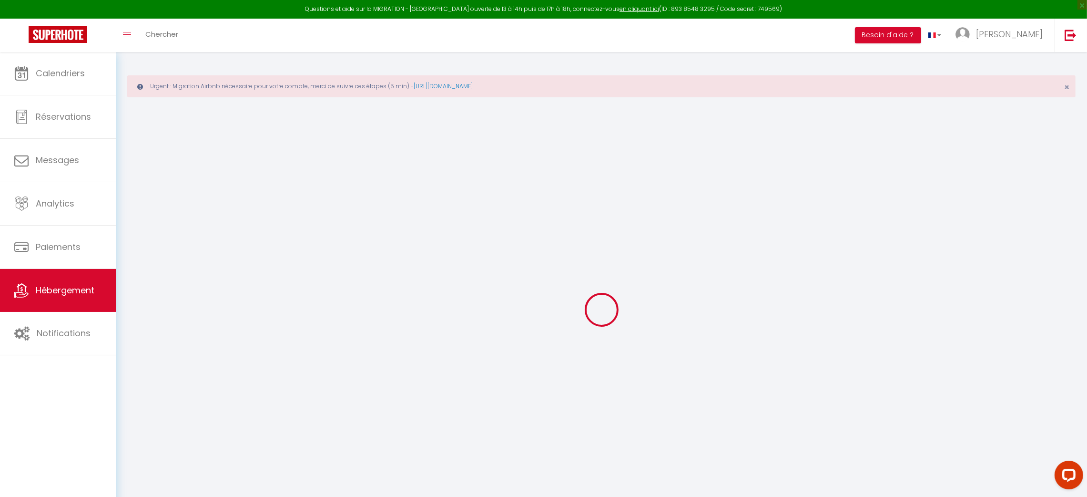
select select
checkbox input "false"
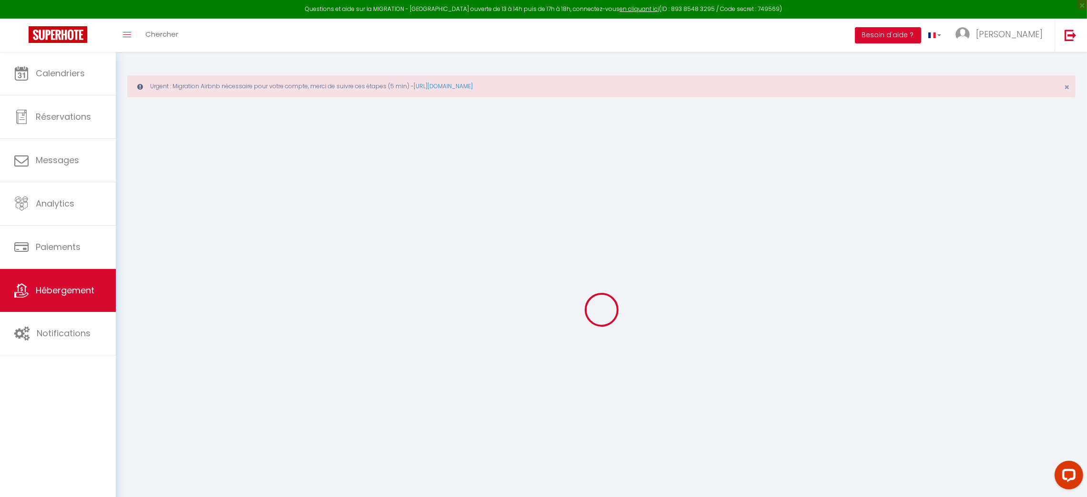
select select
checkbox input "false"
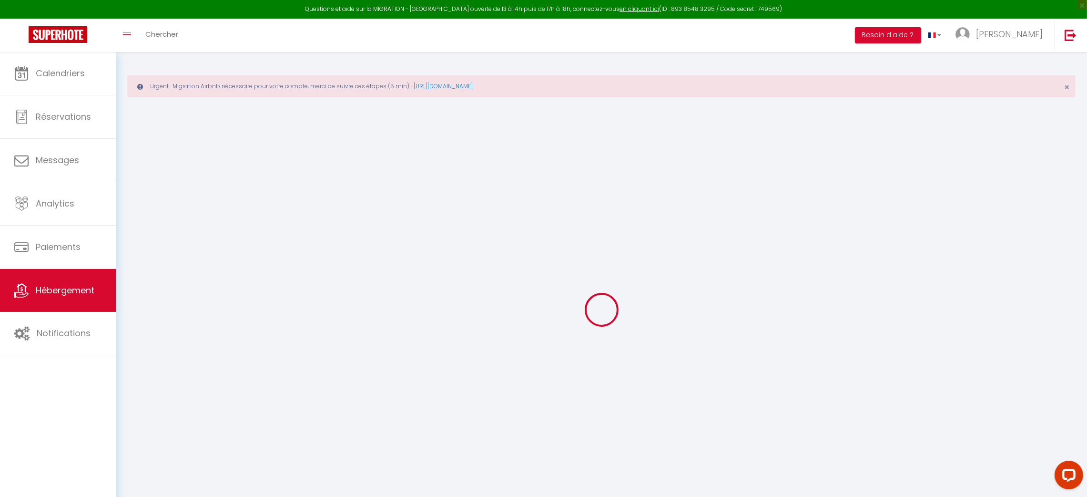
select select "16:00"
select select
select select "10:00"
select select "30"
select select "120"
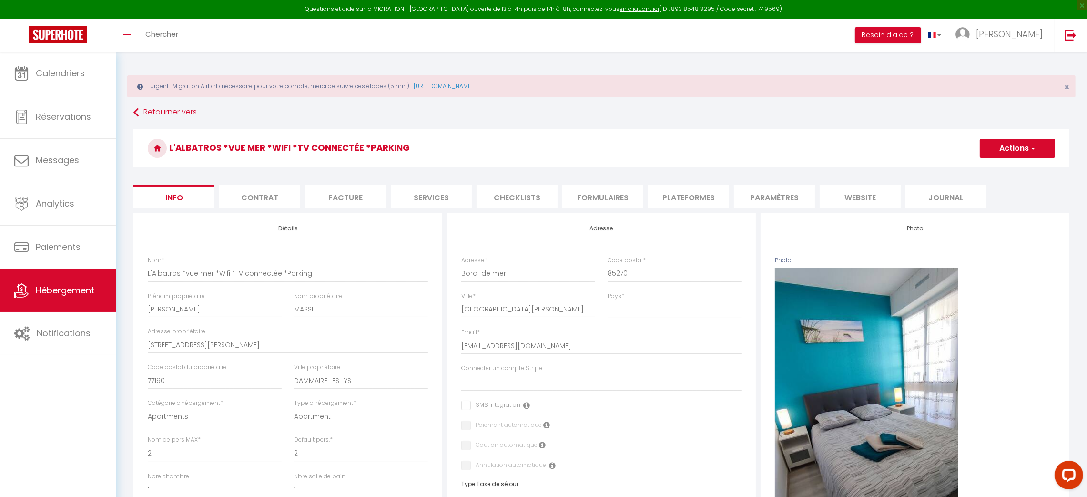
select select
checkbox input "false"
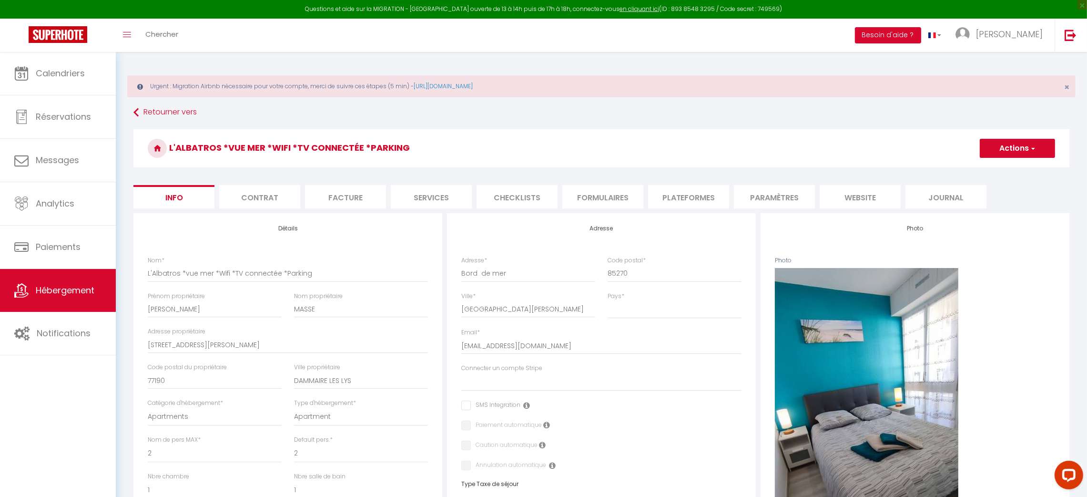
checkbox input "false"
click at [674, 194] on li "Plateformes" at bounding box center [688, 196] width 81 height 23
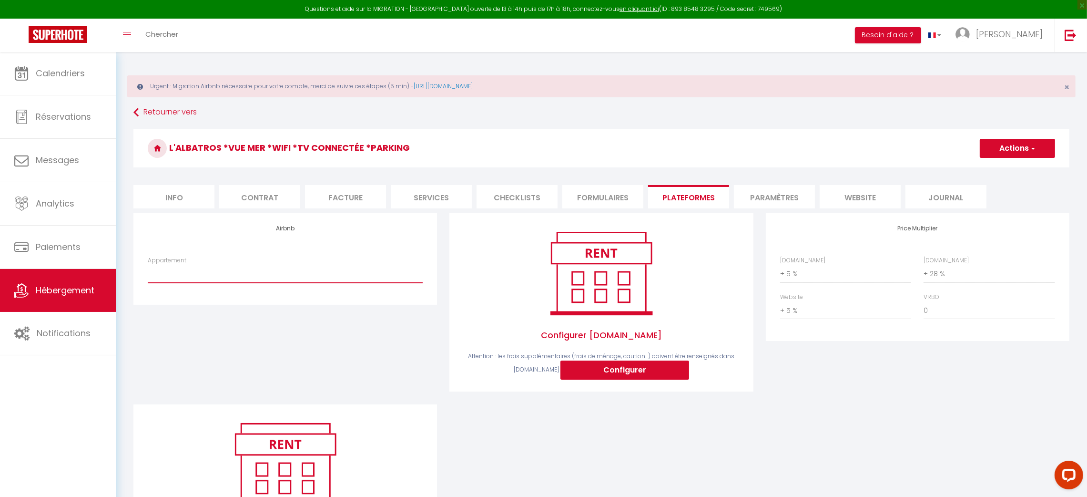
click at [329, 277] on select "Maison grand jardin*WIFI*proche commerces et plage - [EMAIL_ADDRESS][DOMAIN_NAM…" at bounding box center [285, 274] width 275 height 18
click at [394, 270] on select "Maison grand jardin*WIFI*proche commerces et plage - [EMAIL_ADDRESS][DOMAIN_NAM…" at bounding box center [285, 274] width 275 height 18
click at [312, 277] on select "Maison grand jardin*WIFI*proche commerces et plage - [EMAIL_ADDRESS][DOMAIN_NAM…" at bounding box center [285, 274] width 275 height 18
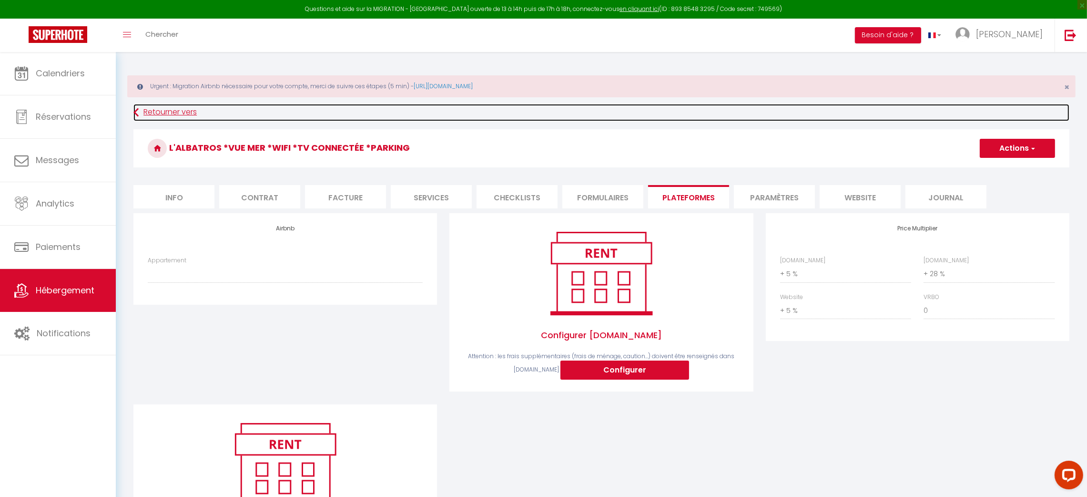
click at [135, 109] on icon at bounding box center [135, 112] width 5 height 17
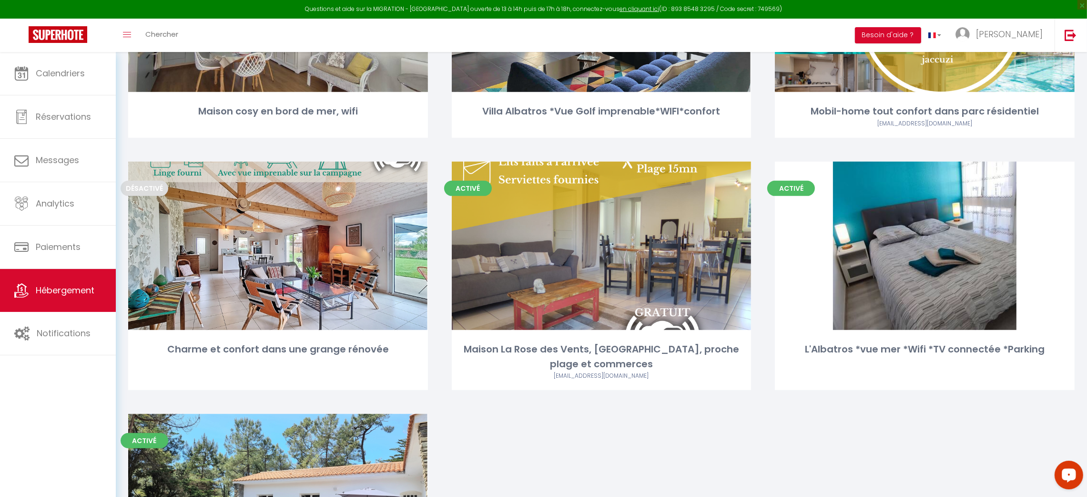
scroll to position [713, 0]
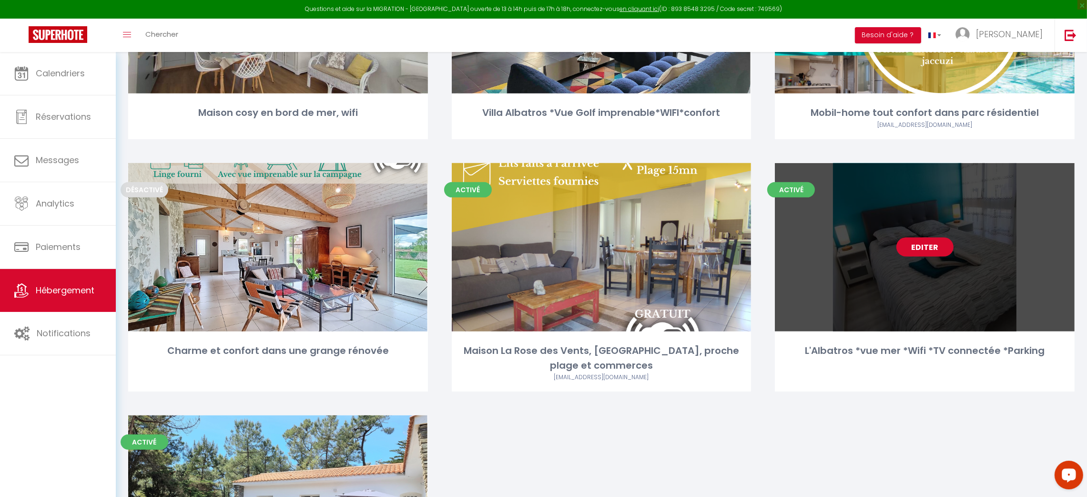
click at [927, 246] on link "Editer" at bounding box center [925, 246] width 57 height 19
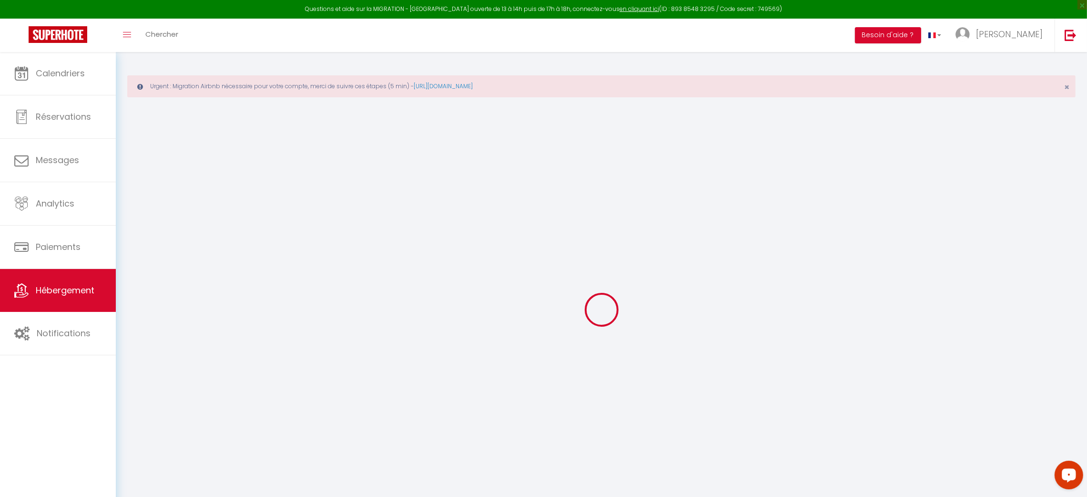
select select "+ 5 %"
select select "+ 28 %"
select select "+ 5 %"
select select
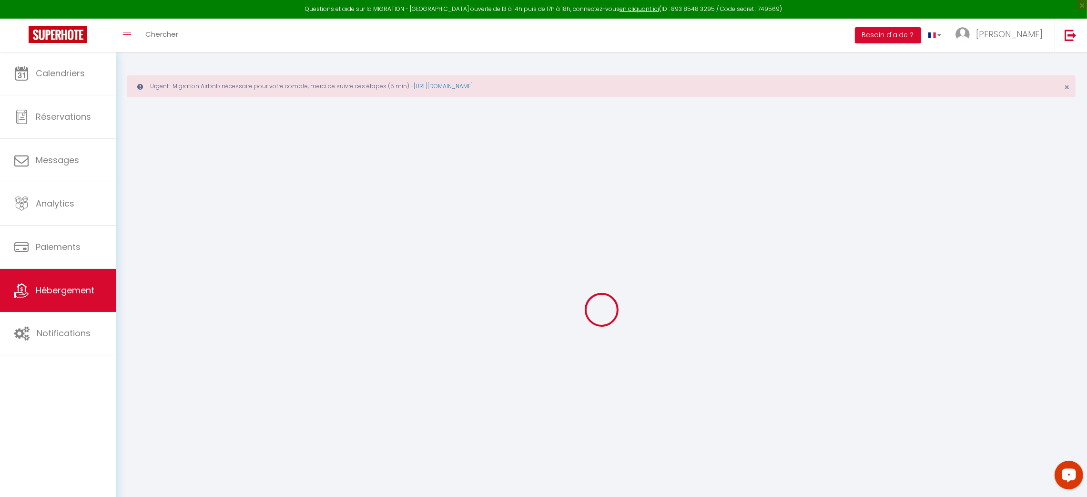
checkbox input "false"
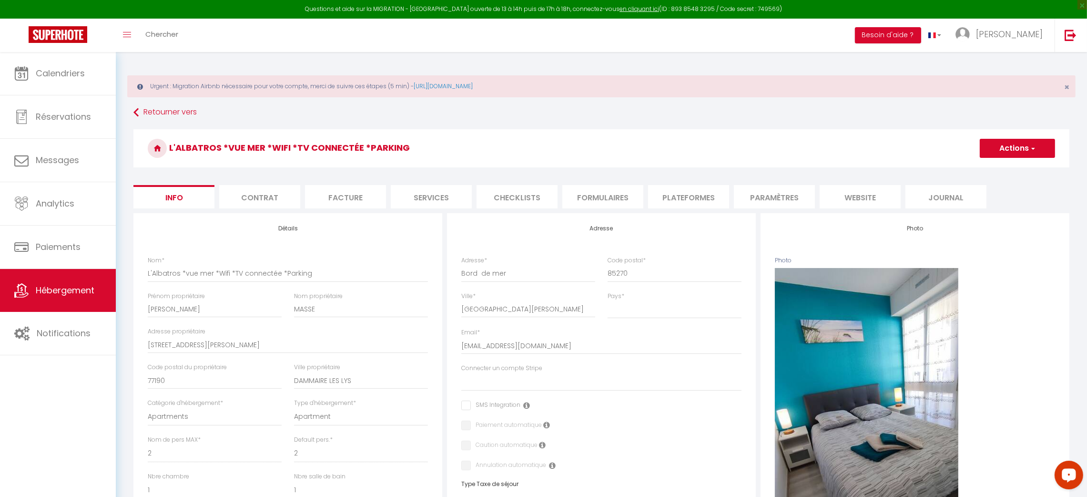
select select
checkbox input "false"
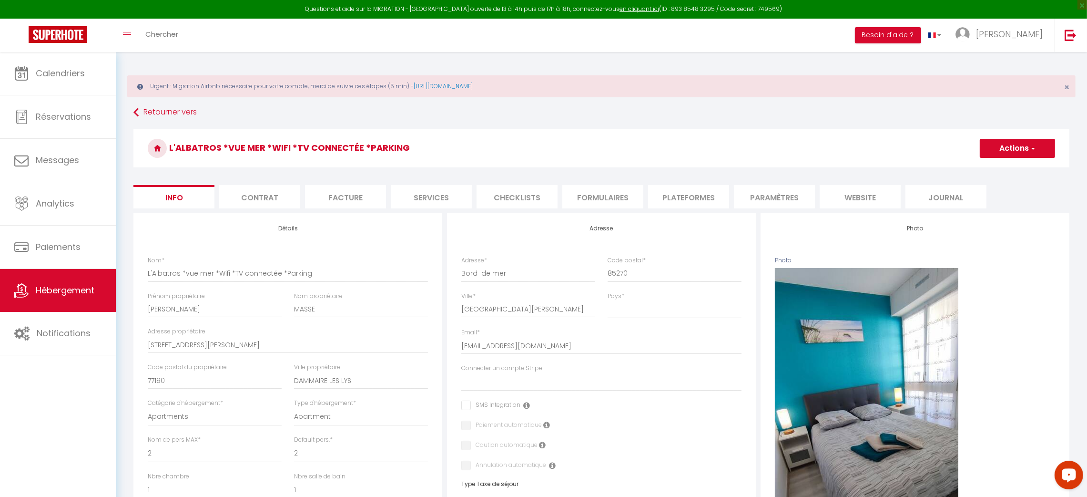
checkbox input "false"
click at [697, 188] on li "Plateformes" at bounding box center [688, 196] width 81 height 23
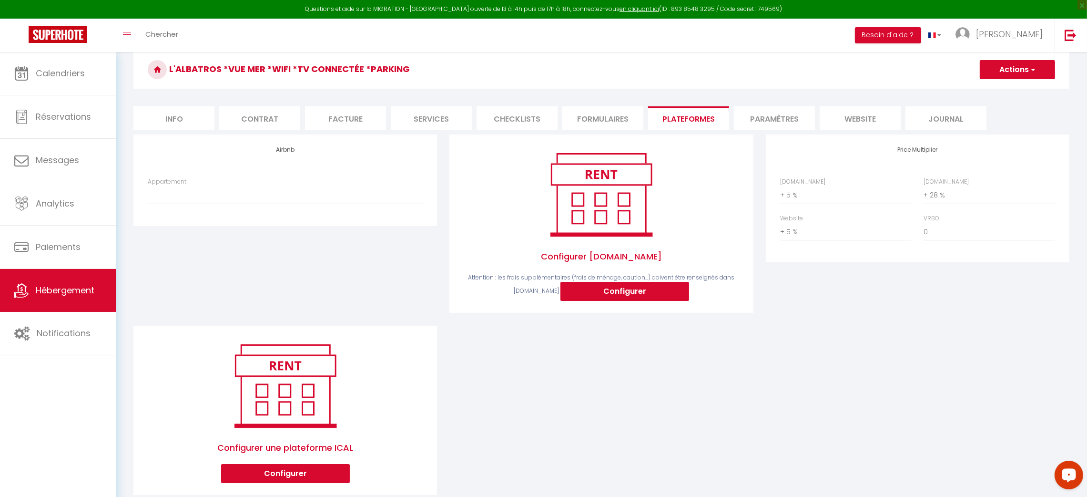
scroll to position [99, 0]
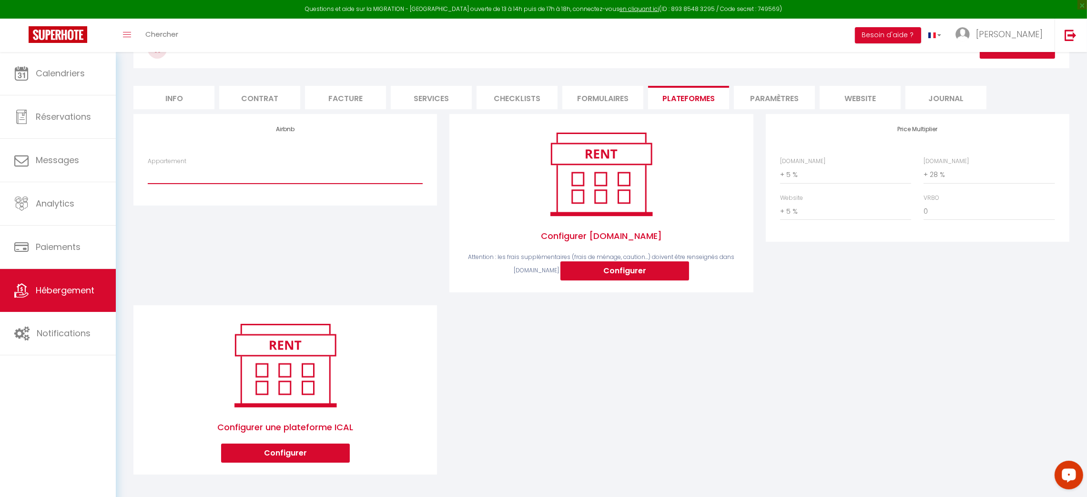
click at [409, 175] on select "Maison grand jardin*WIFI*proche commerces et plage - [EMAIL_ADDRESS][DOMAIN_NAM…" at bounding box center [285, 174] width 275 height 18
click at [570, 387] on div "Airbnb Appartement [GEOGRAPHIC_DATA]*WIFI*proche commerces et plage - [EMAIL_AD…" at bounding box center [601, 300] width 949 height 373
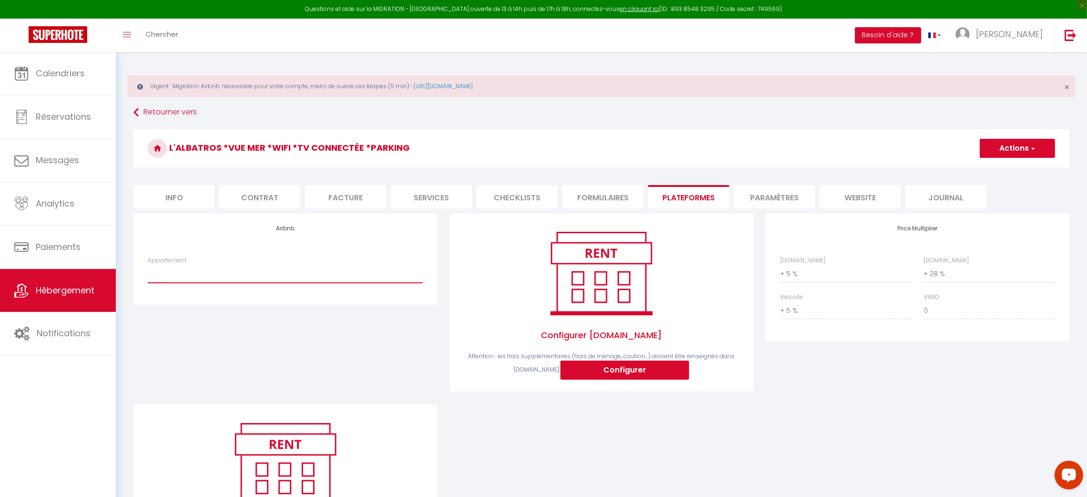
click at [284, 276] on select "Maison grand jardin*WIFI*proche commerces et plage - [EMAIL_ADDRESS][DOMAIN_NAM…" at bounding box center [285, 274] width 275 height 18
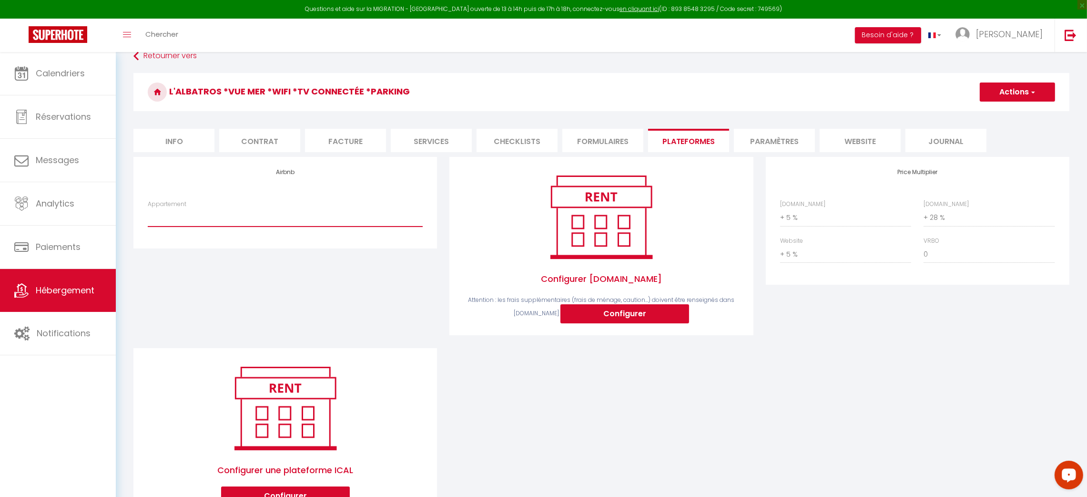
scroll to position [66, 0]
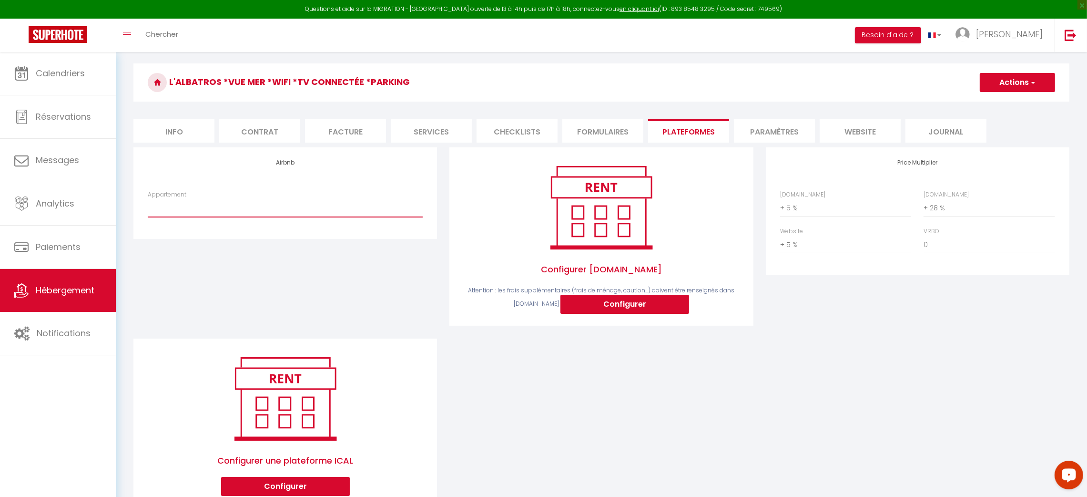
click at [290, 208] on select "Maison grand jardin*WIFI*proche commerces et plage - [EMAIL_ADDRESS][DOMAIN_NAM…" at bounding box center [285, 208] width 275 height 18
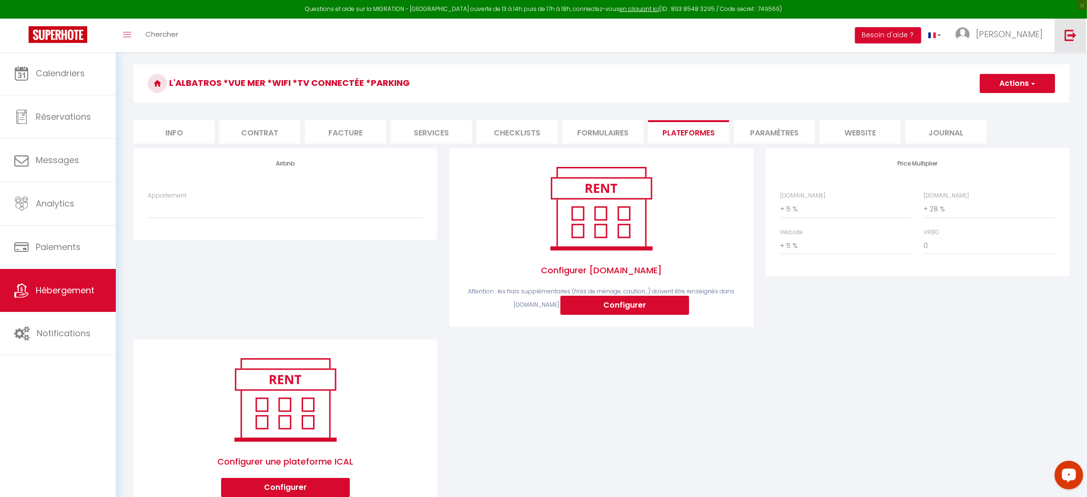
click at [1076, 39] on img at bounding box center [1071, 35] width 12 height 12
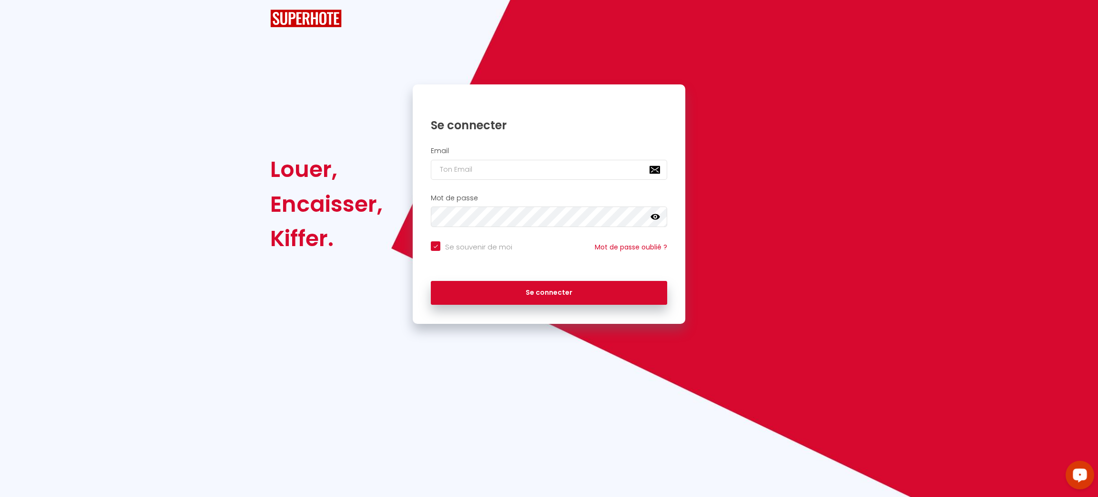
checkbox input "true"
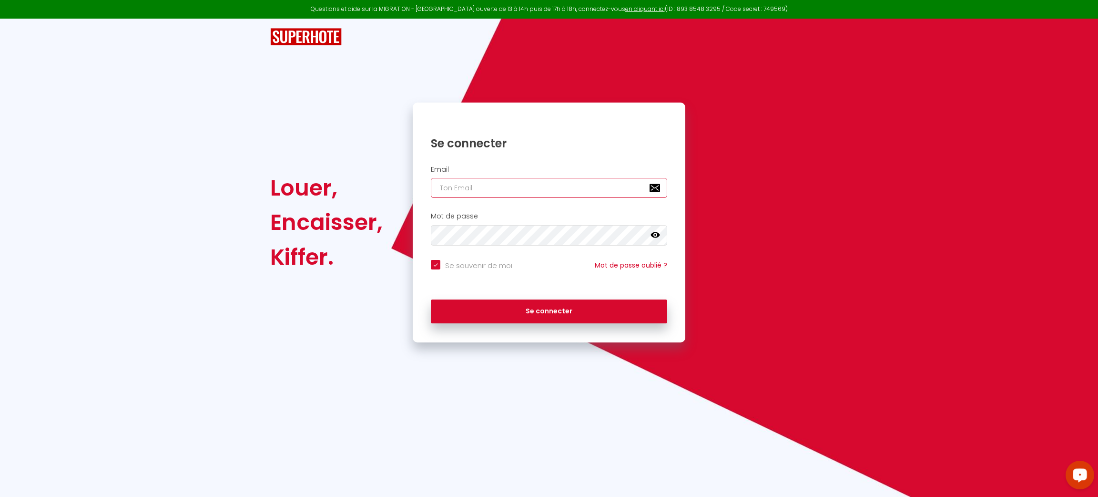
type input "[PERSON_NAME][EMAIL_ADDRESS][DOMAIN_NAME]"
checkbox input "true"
click at [583, 191] on input "[PERSON_NAME][EMAIL_ADDRESS][DOMAIN_NAME]" at bounding box center [549, 188] width 236 height 20
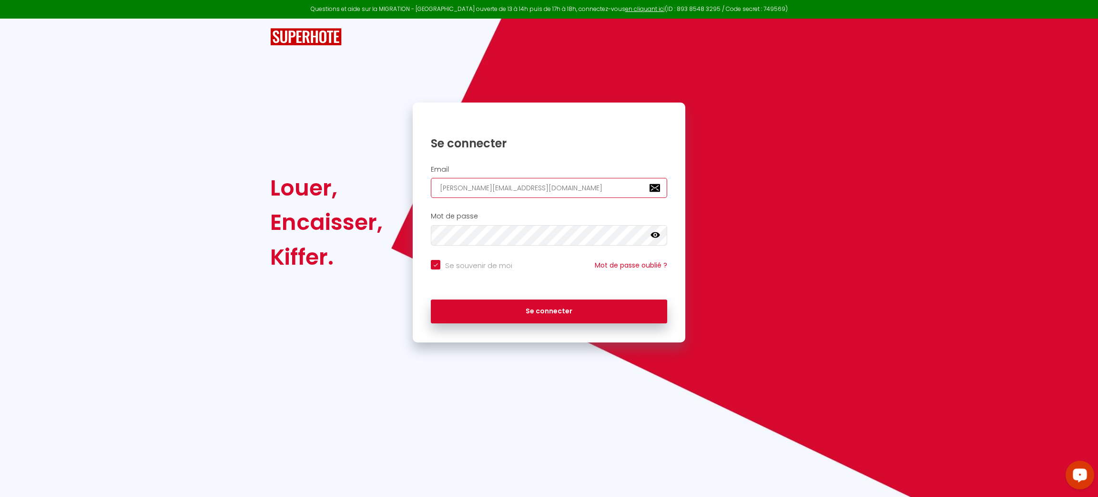
paste input "contact@mademoiselleiziaconciergerie"
type input "[EMAIL_ADDRESS][DOMAIN_NAME]"
checkbox input "true"
type input "[EMAIL_ADDRESS][DOMAIN_NAME]"
click at [431, 299] on button "Se connecter" at bounding box center [549, 311] width 236 height 24
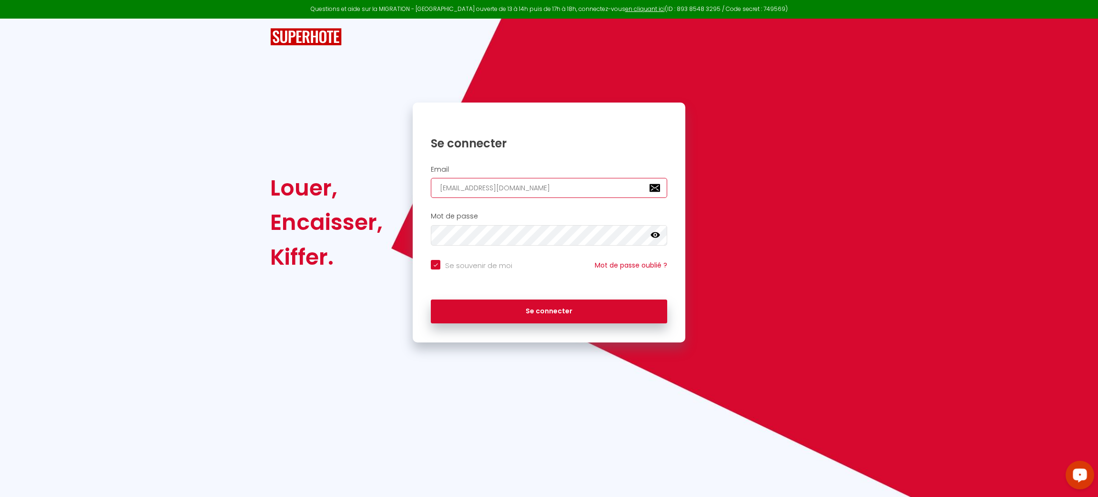
checkbox input "true"
